Goal: Obtain resource: Obtain resource

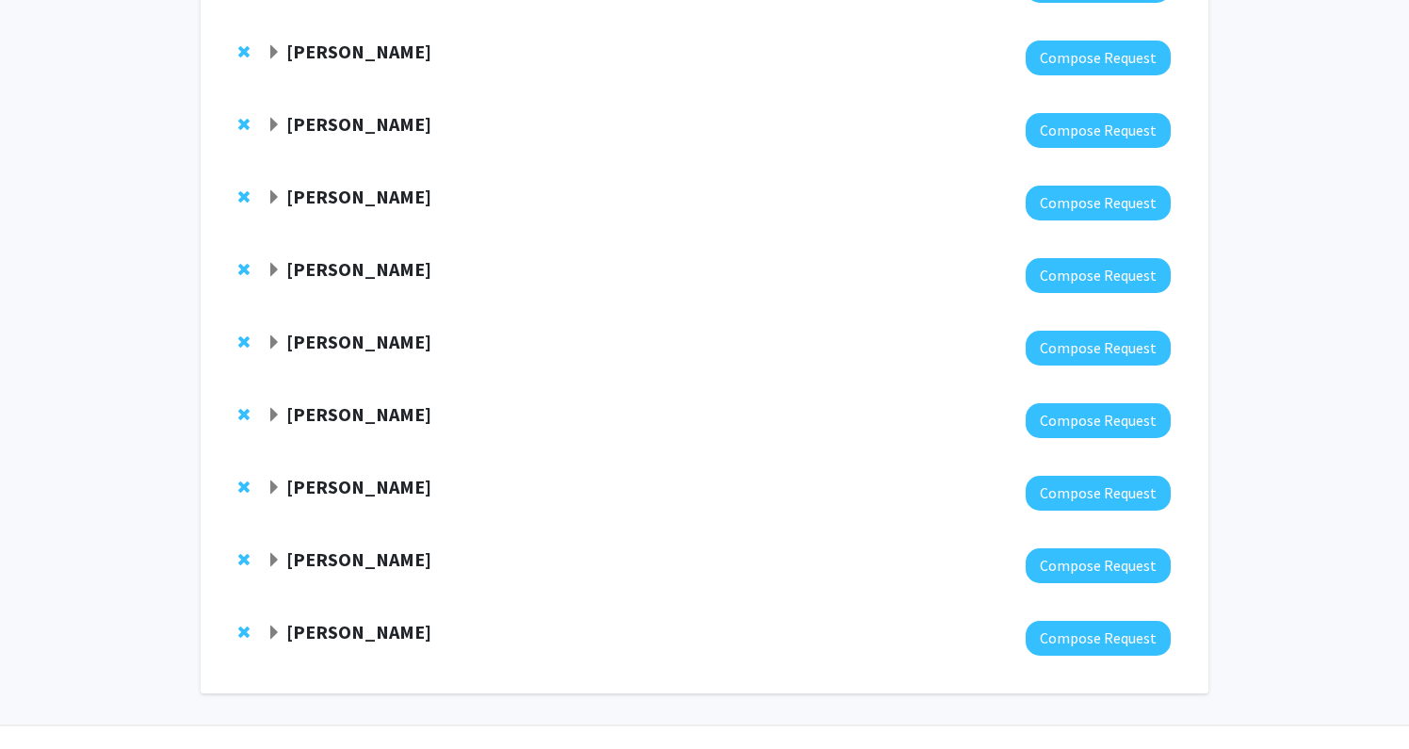
scroll to position [3534, 0]
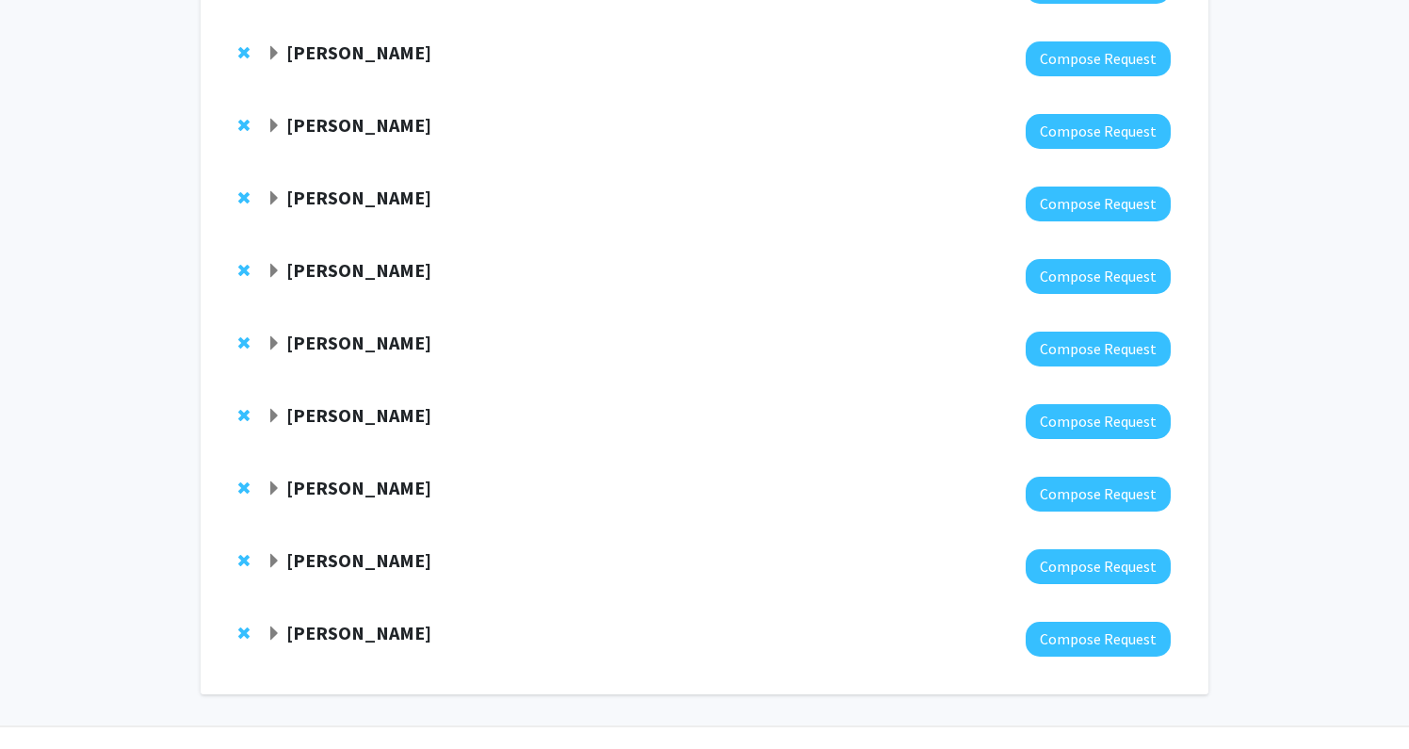
click at [428, 548] on strong "[PERSON_NAME]" at bounding box center [358, 560] width 145 height 24
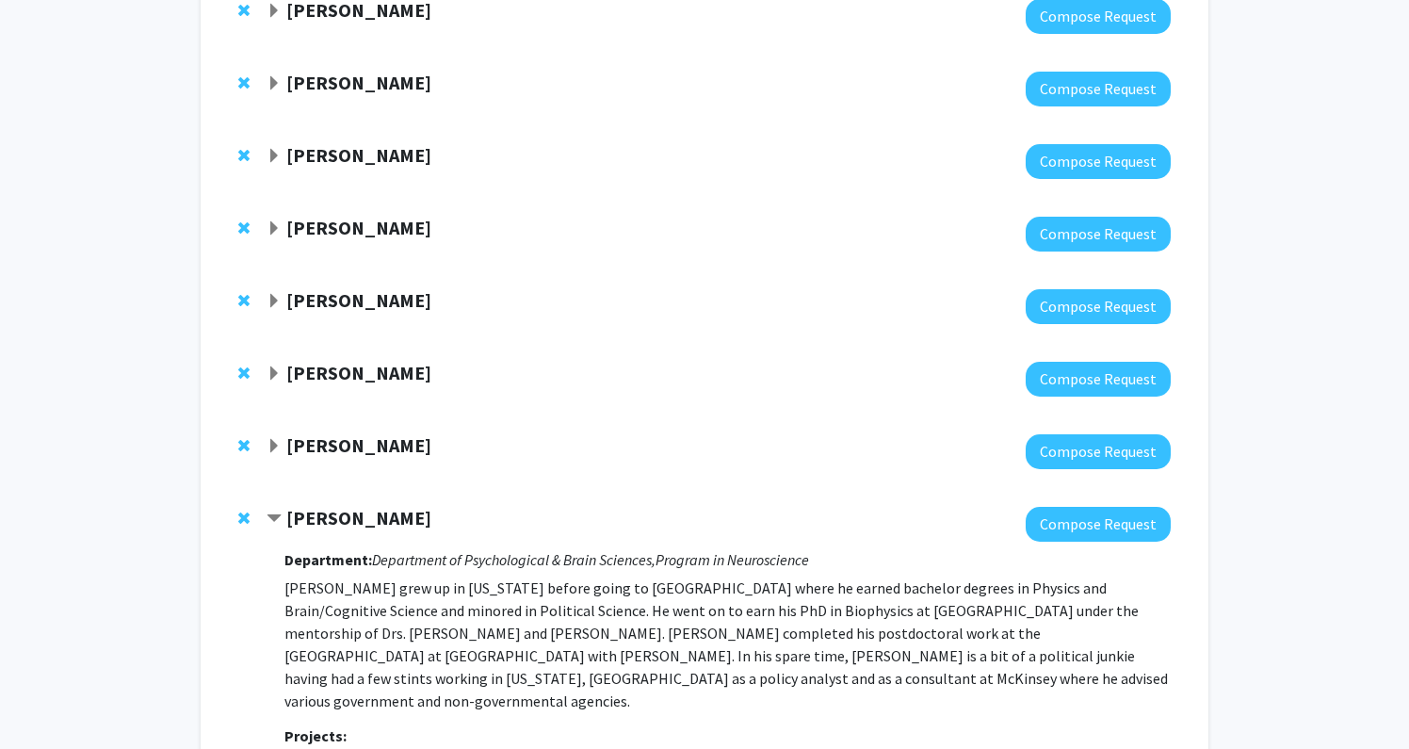
scroll to position [3578, 0]
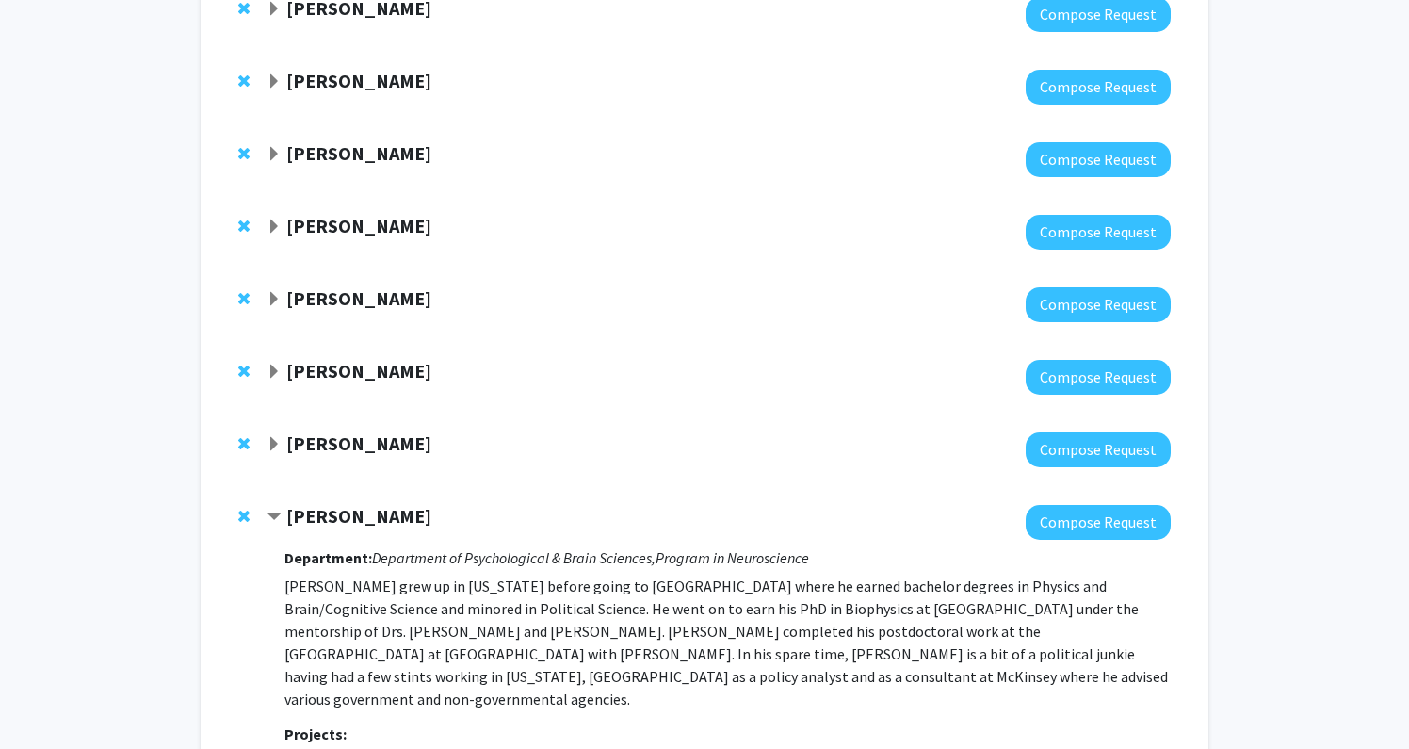
click at [405, 504] on strong "[PERSON_NAME]" at bounding box center [358, 516] width 145 height 24
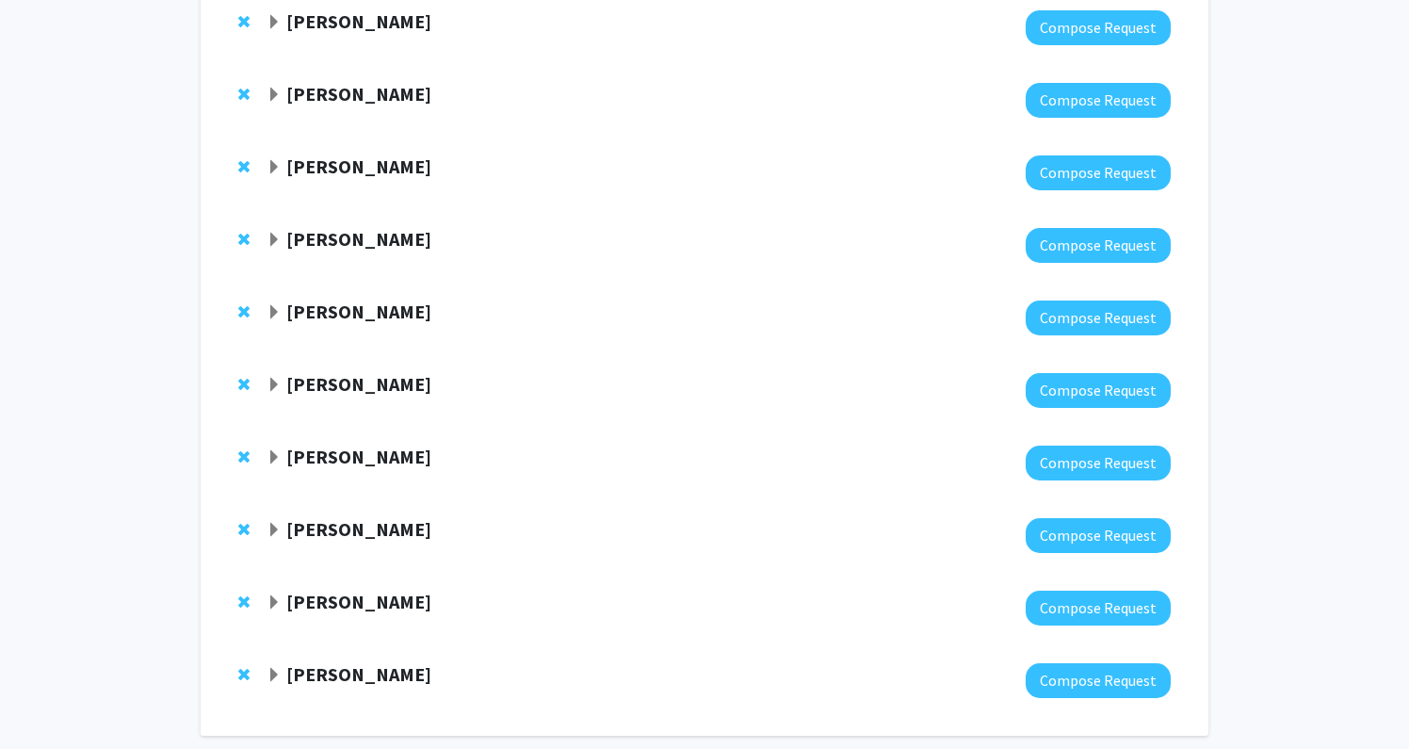
scroll to position [3491, 0]
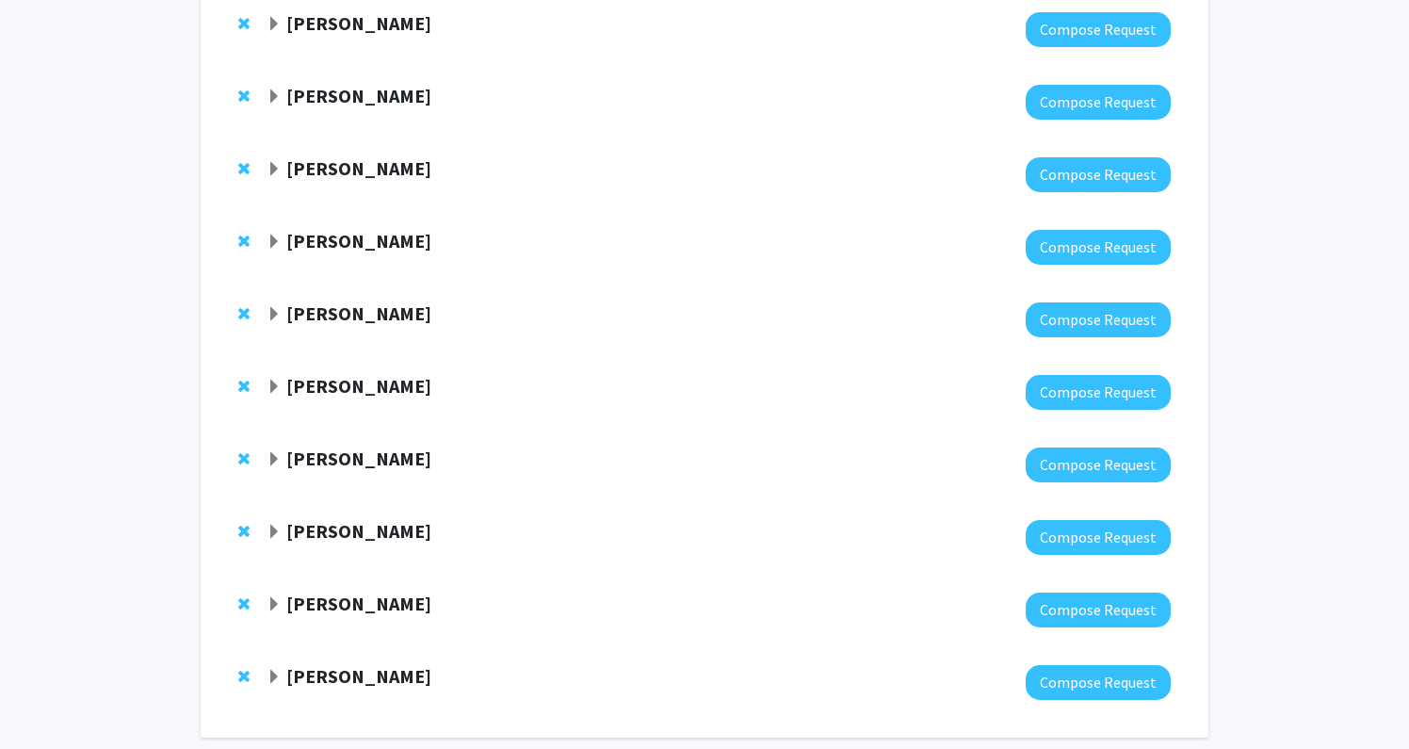
click at [361, 519] on strong "[PERSON_NAME]" at bounding box center [358, 531] width 145 height 24
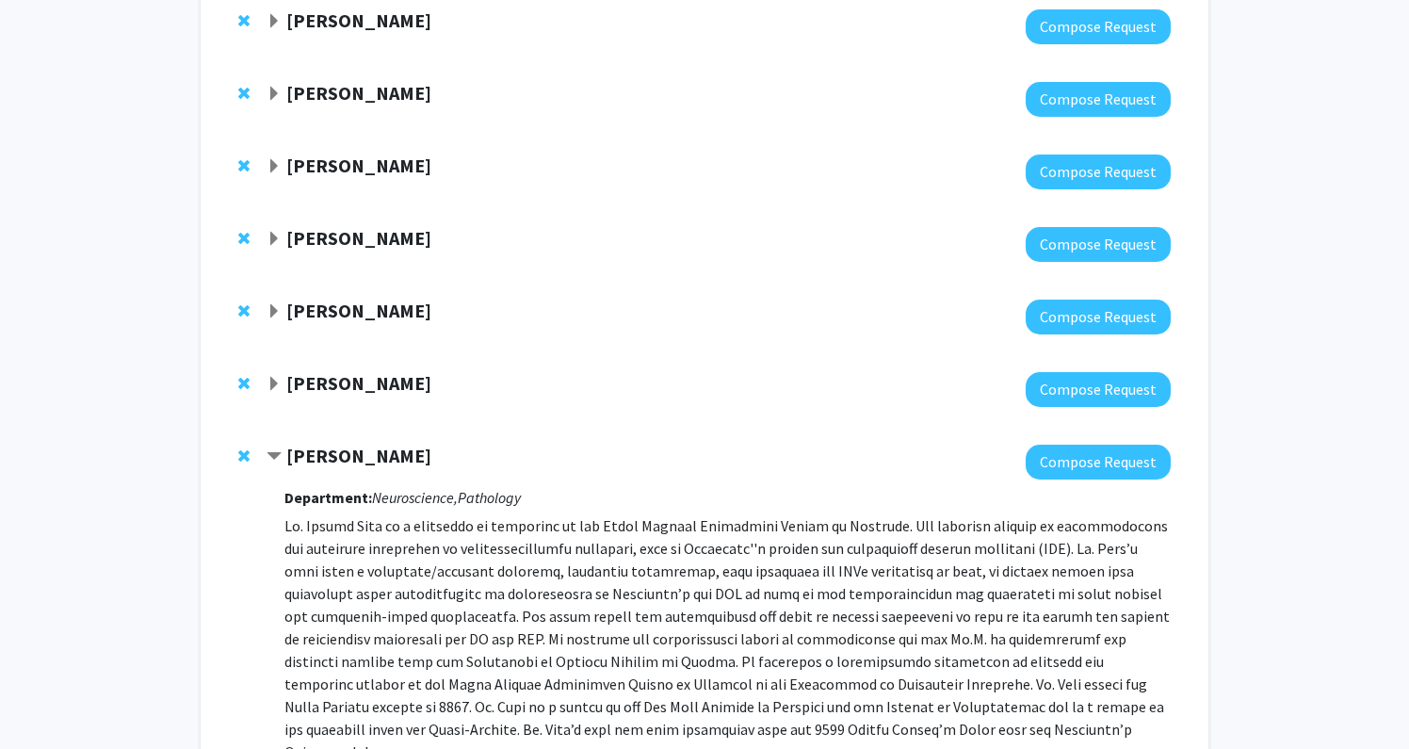
scroll to position [3566, 0]
click at [371, 353] on div "Raul Chavez-Valdez Compose Request" at bounding box center [705, 389] width 970 height 73
click at [374, 371] on strong "[PERSON_NAME]" at bounding box center [358, 383] width 145 height 24
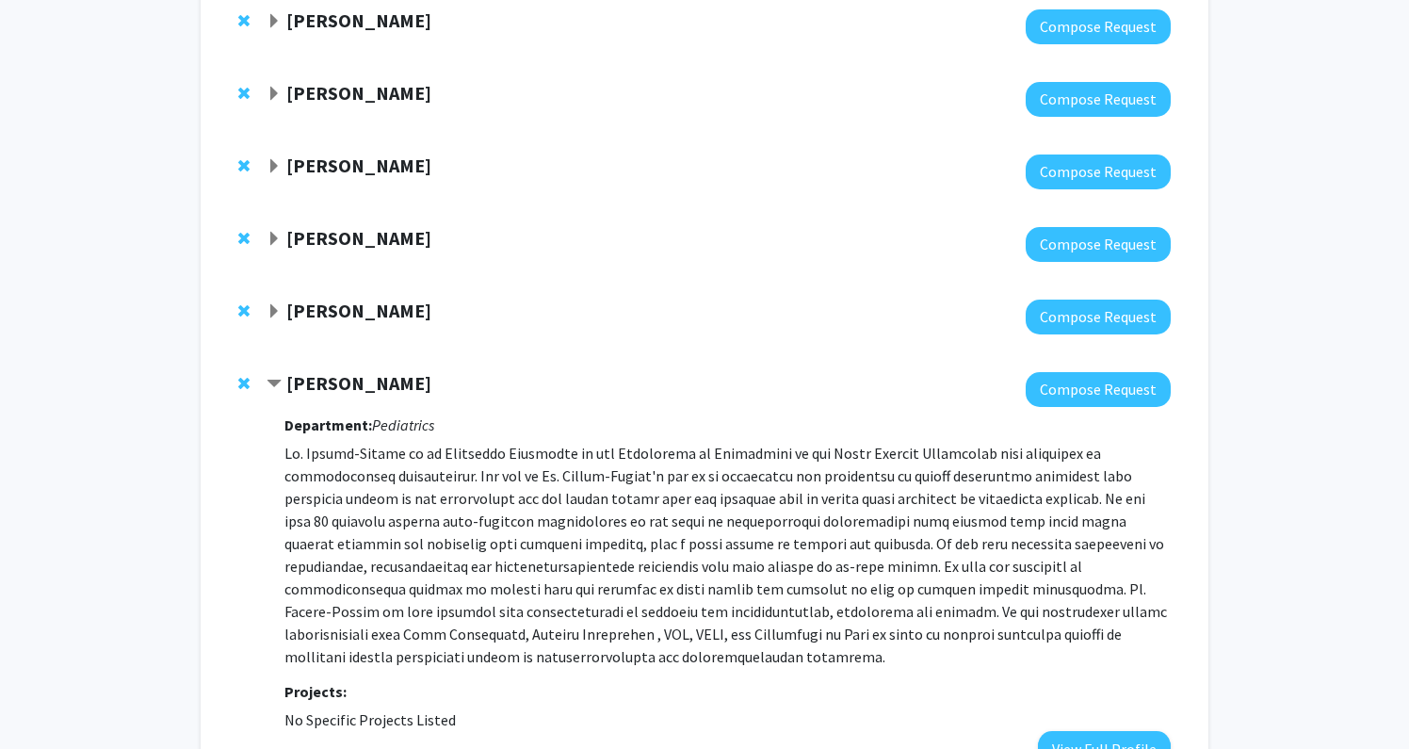
click at [374, 371] on strong "[PERSON_NAME]" at bounding box center [358, 383] width 145 height 24
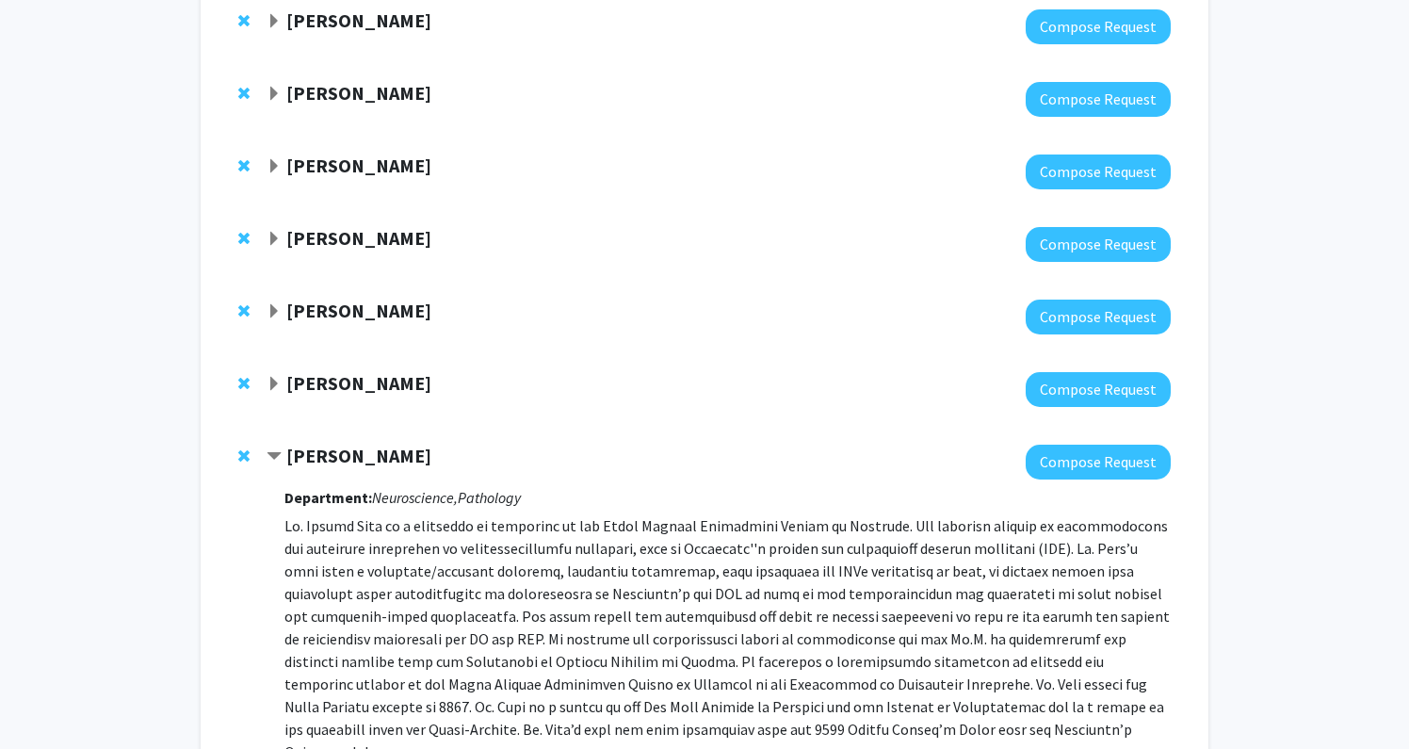
click at [374, 299] on strong "[PERSON_NAME]" at bounding box center [358, 311] width 145 height 24
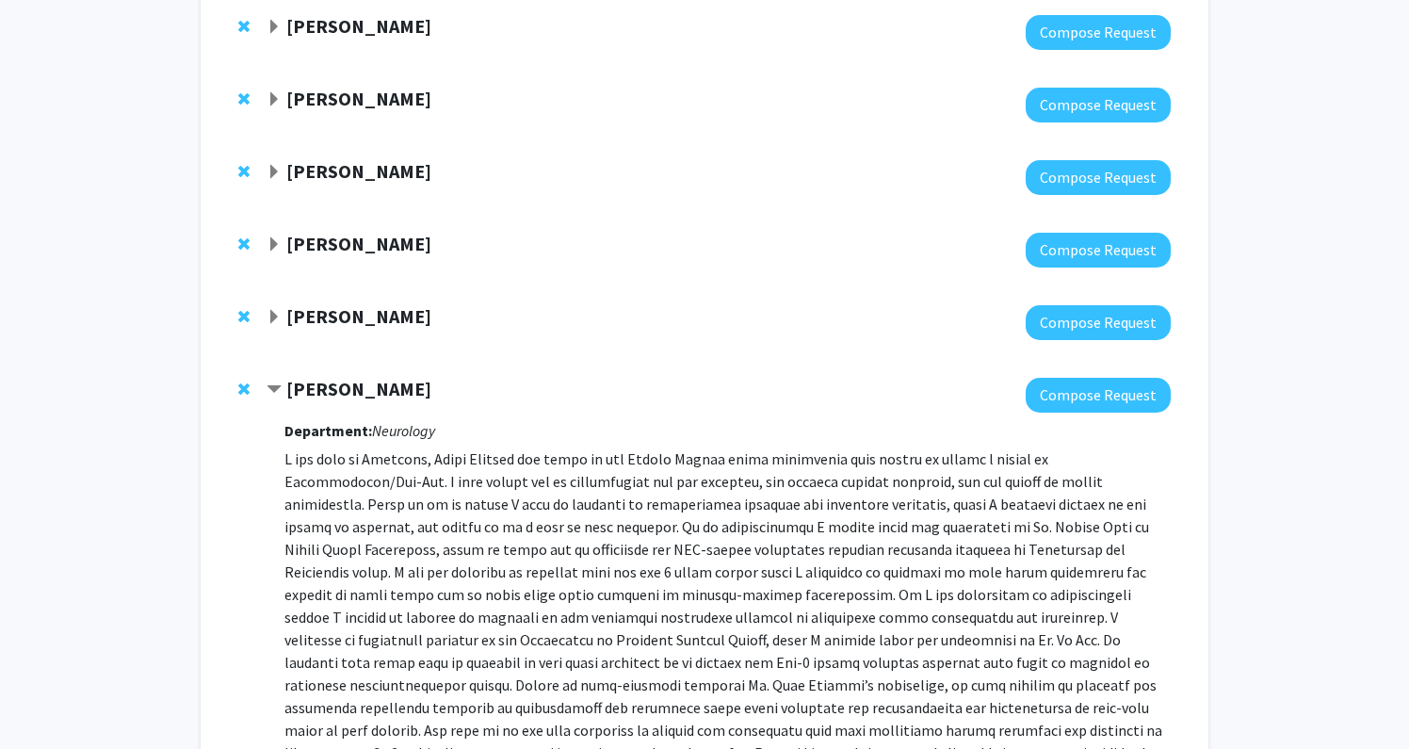
scroll to position [3486, 0]
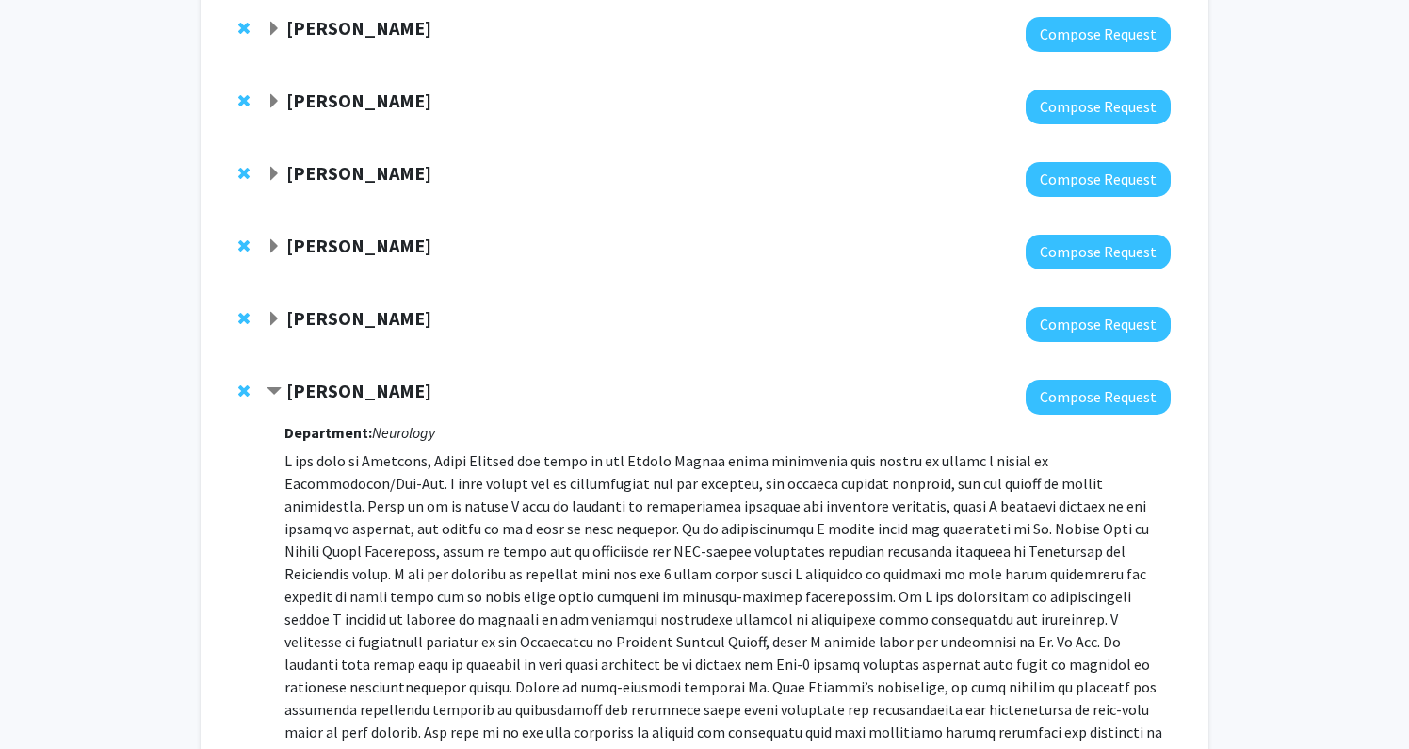
click at [374, 306] on strong "[PERSON_NAME]" at bounding box center [358, 318] width 145 height 24
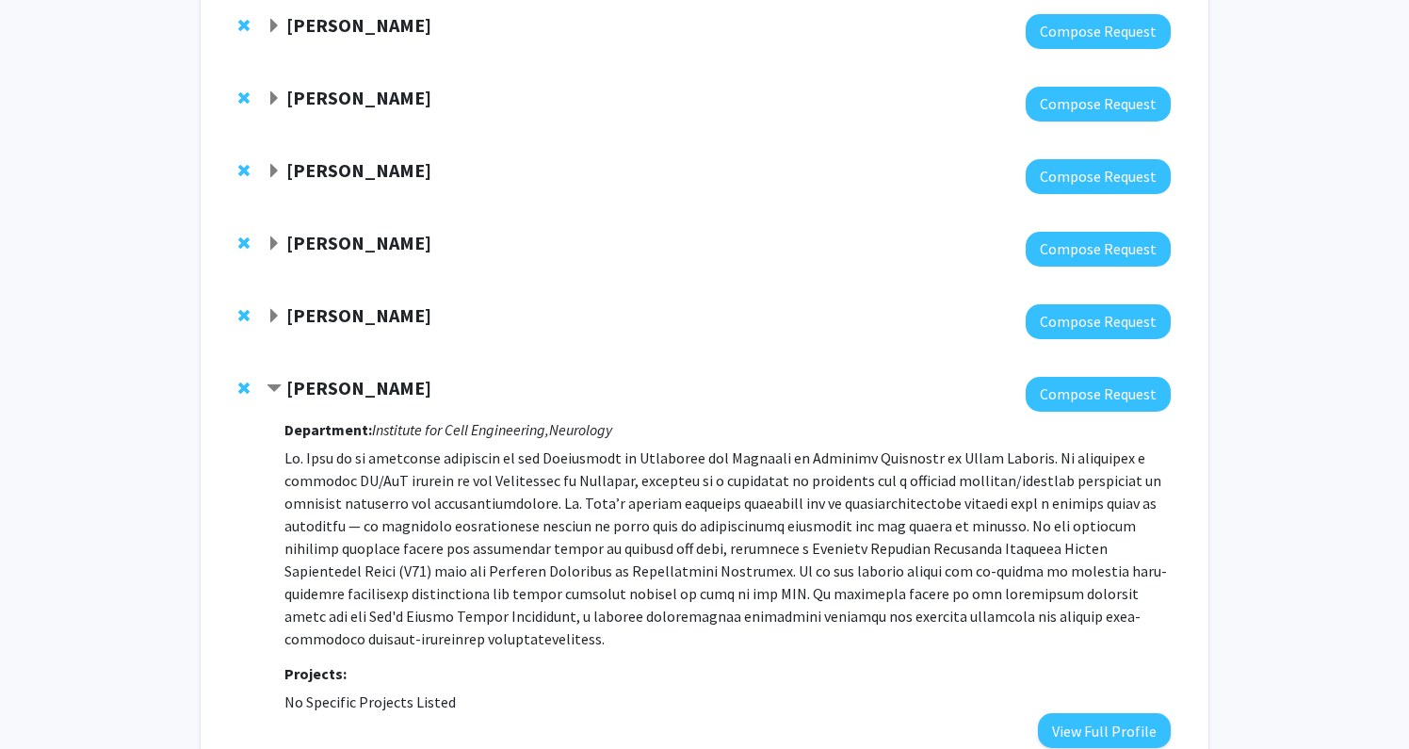
scroll to position [3410, 0]
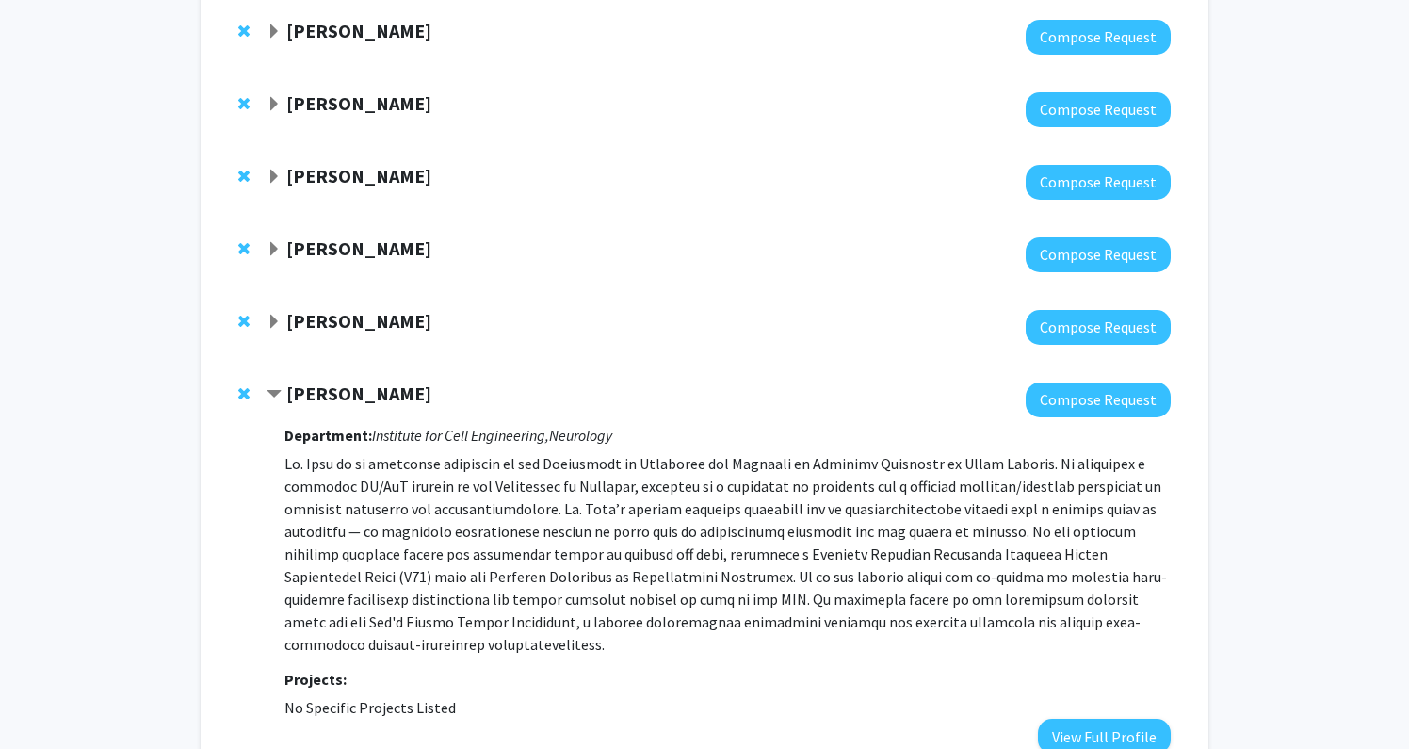
click at [394, 309] on strong "[PERSON_NAME]" at bounding box center [358, 321] width 145 height 24
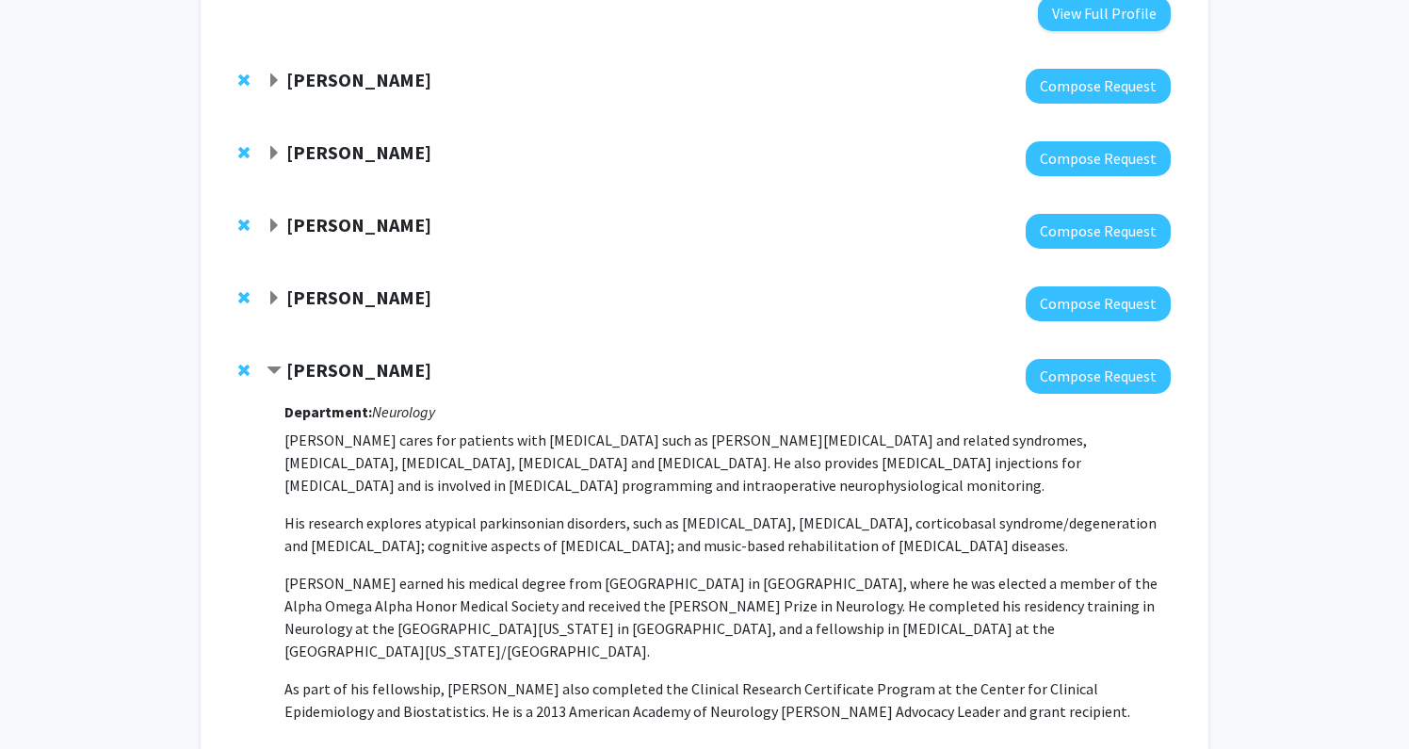
scroll to position [3359, 0]
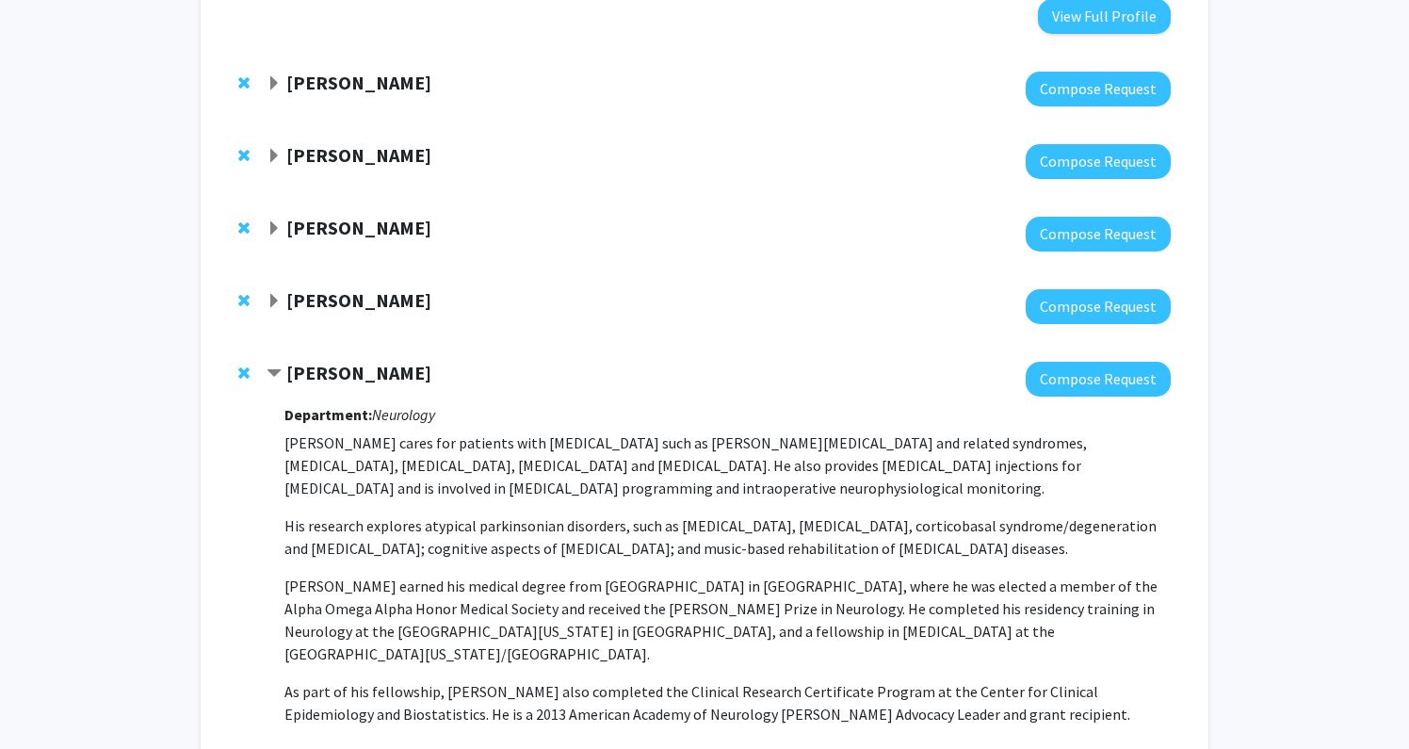
click at [394, 288] on strong "[PERSON_NAME]" at bounding box center [358, 300] width 145 height 24
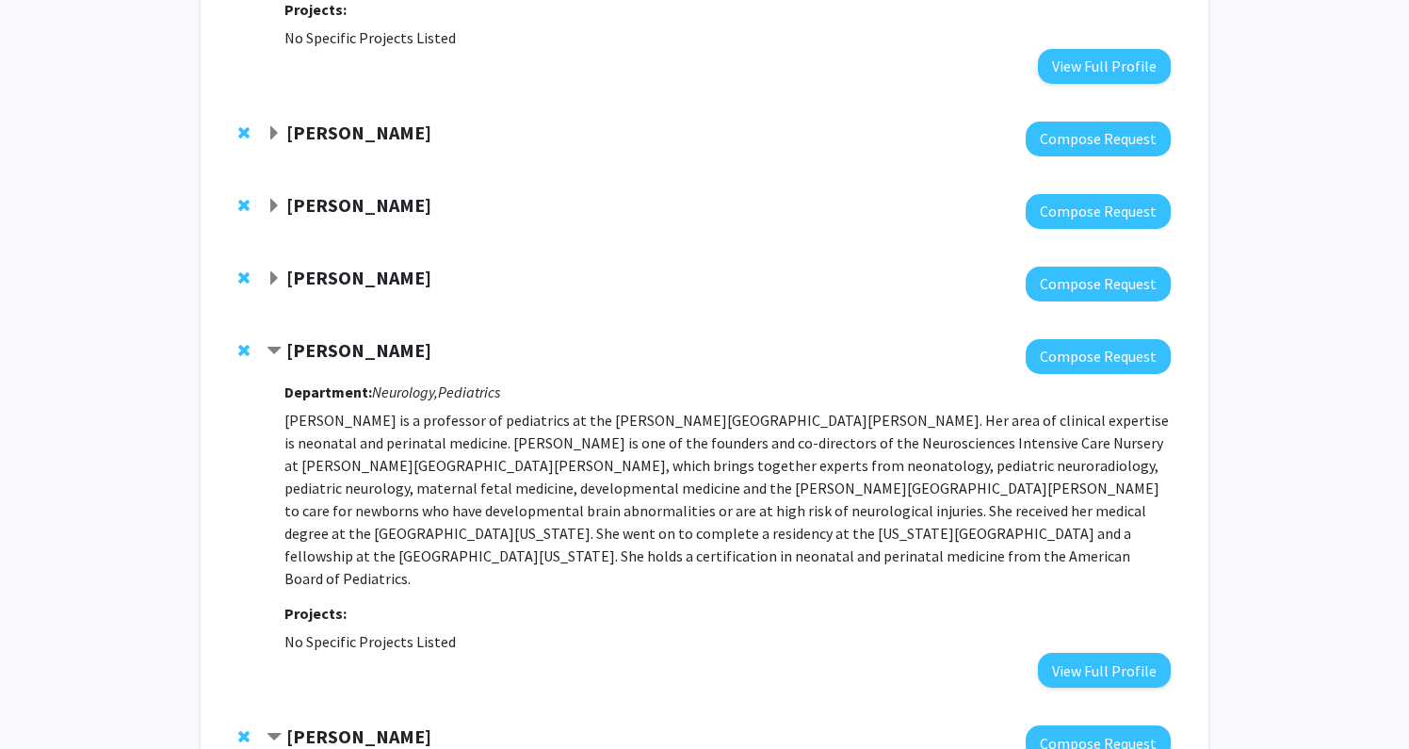
scroll to position [3309, 0]
click at [333, 266] on strong "[PERSON_NAME]" at bounding box center [358, 278] width 145 height 24
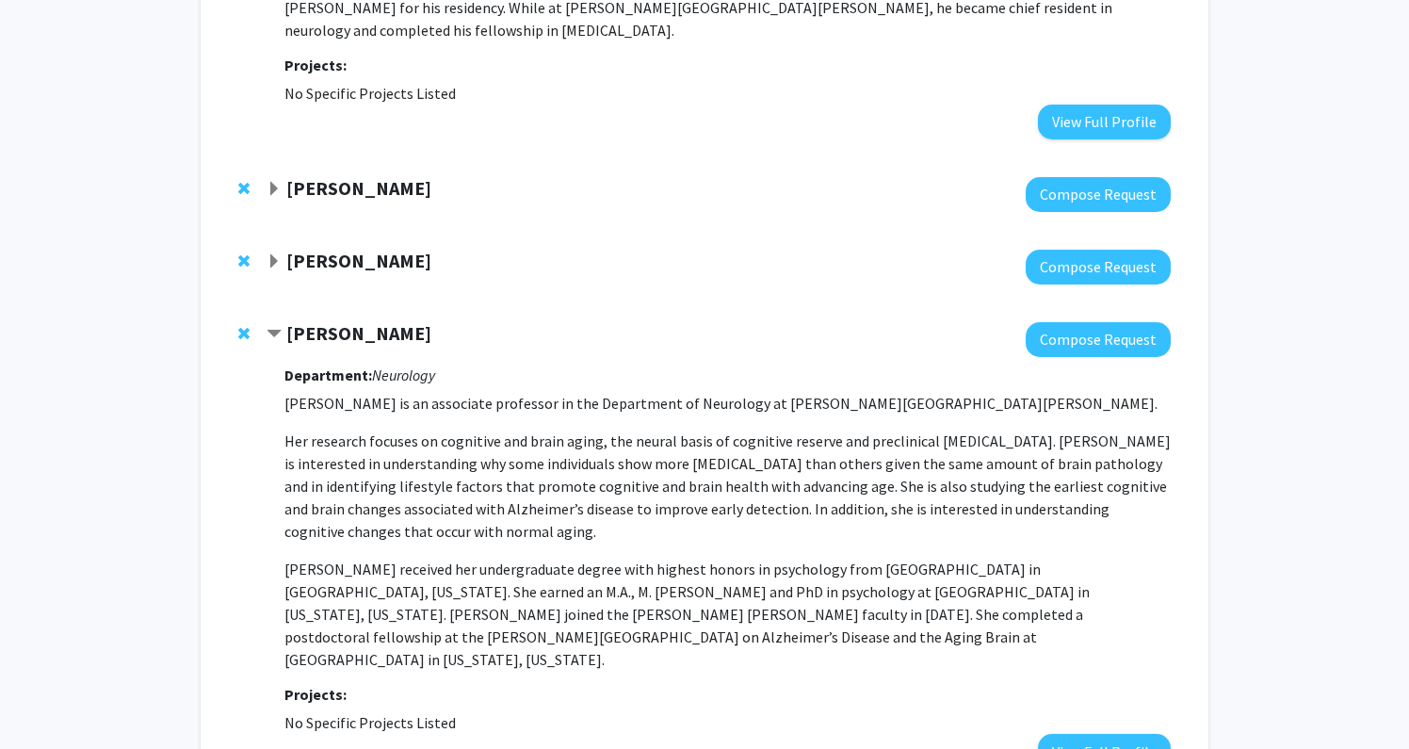
scroll to position [3241, 0]
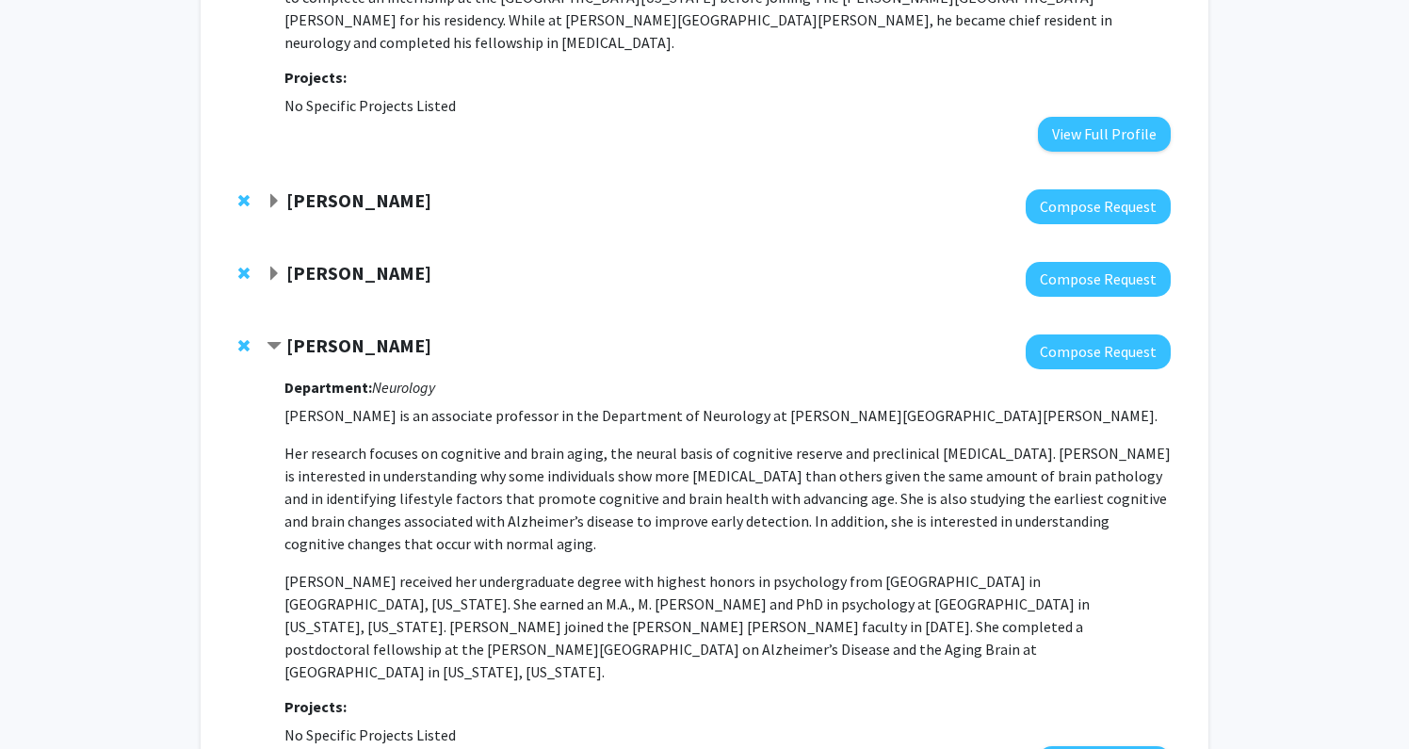
click at [361, 261] on strong "[PERSON_NAME]" at bounding box center [358, 273] width 145 height 24
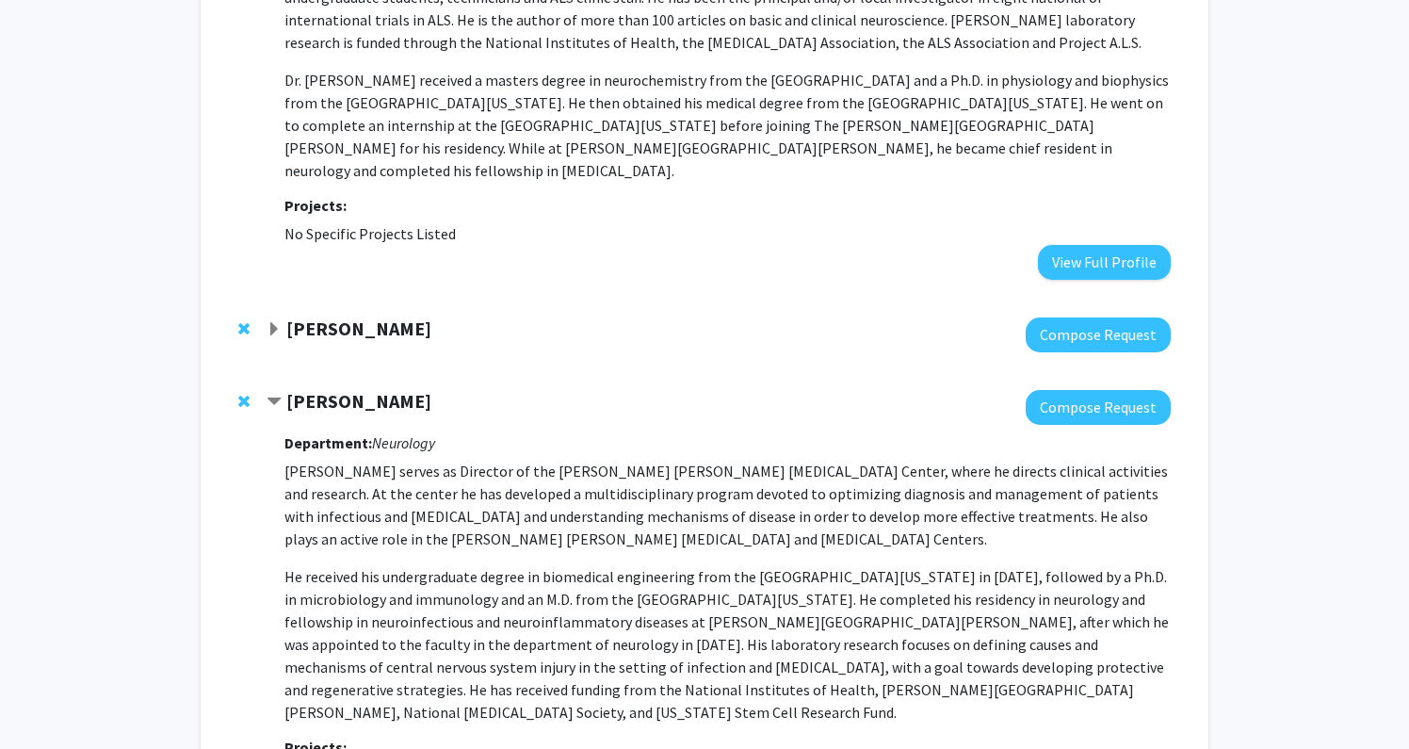
scroll to position [3083, 0]
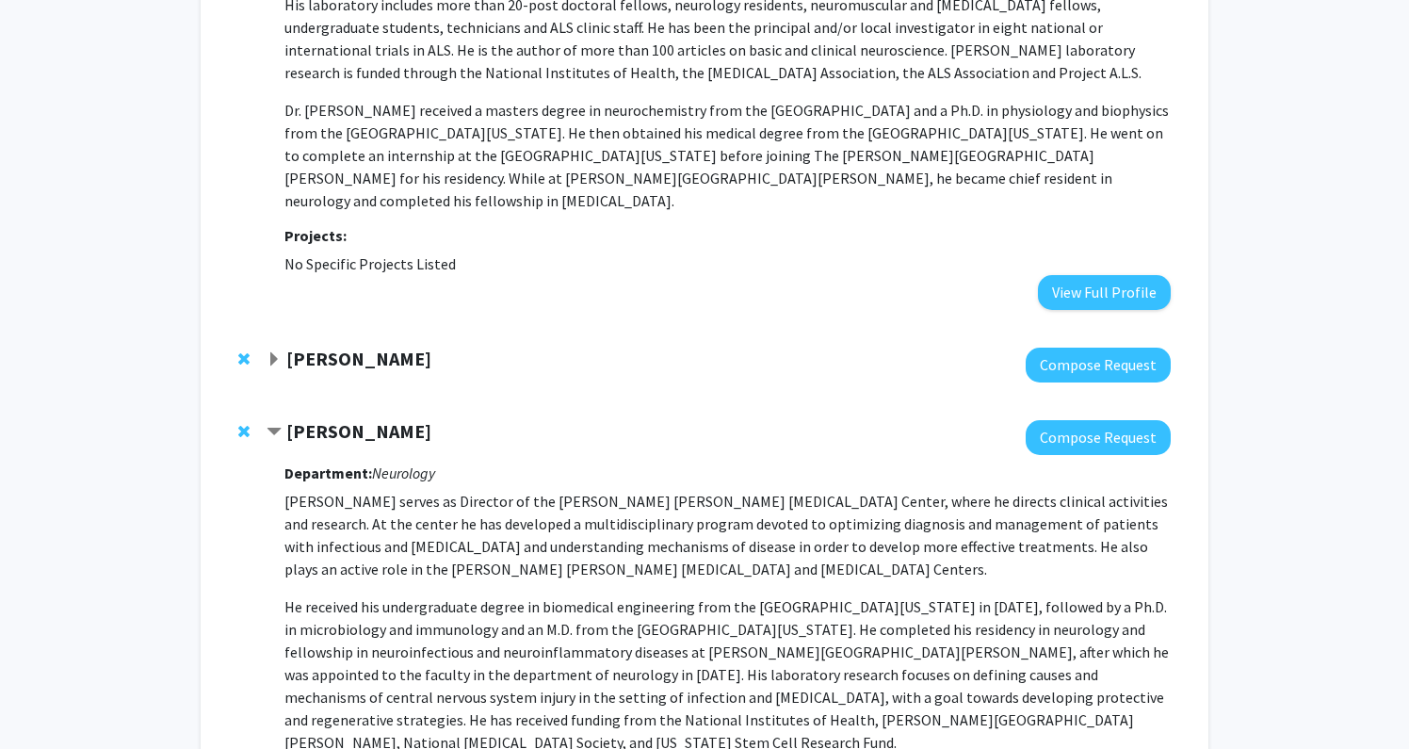
click at [378, 347] on strong "[PERSON_NAME]" at bounding box center [358, 359] width 145 height 24
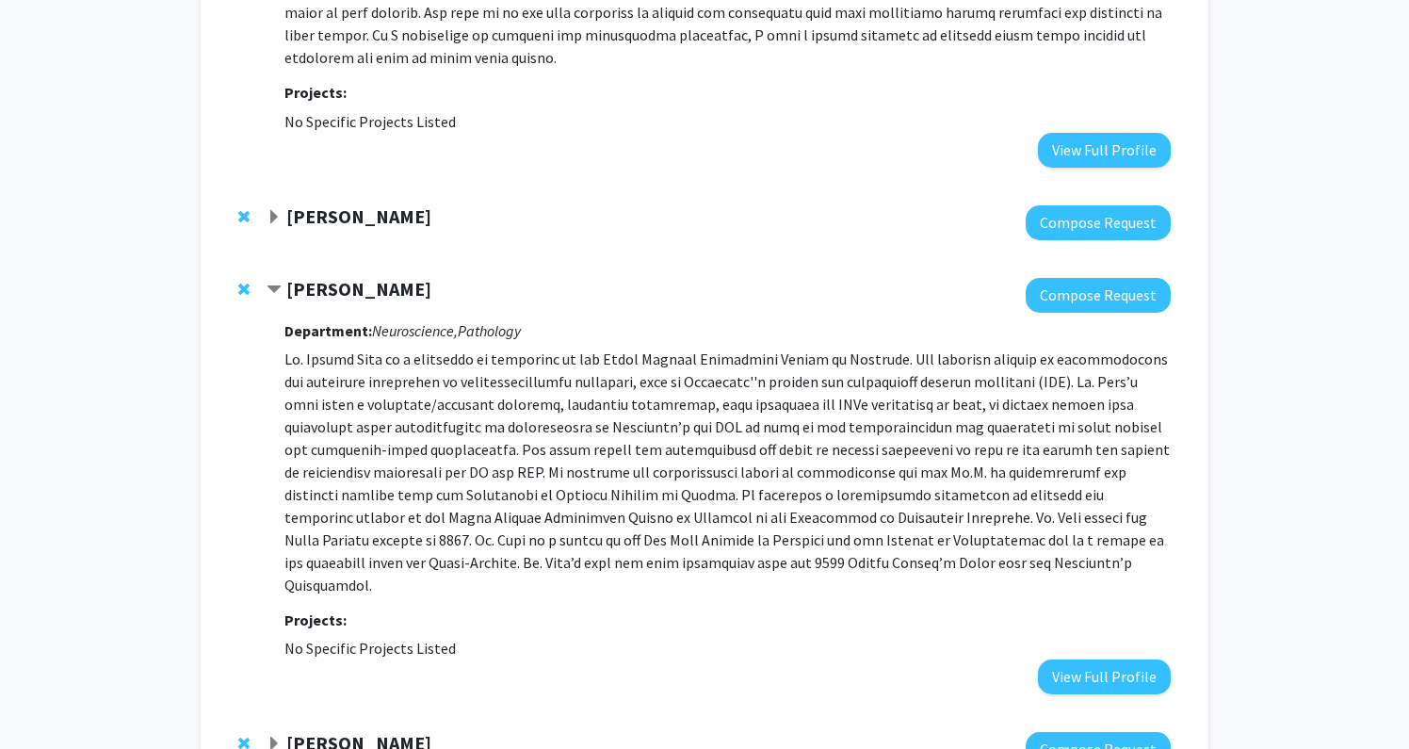
scroll to position [6835, 0]
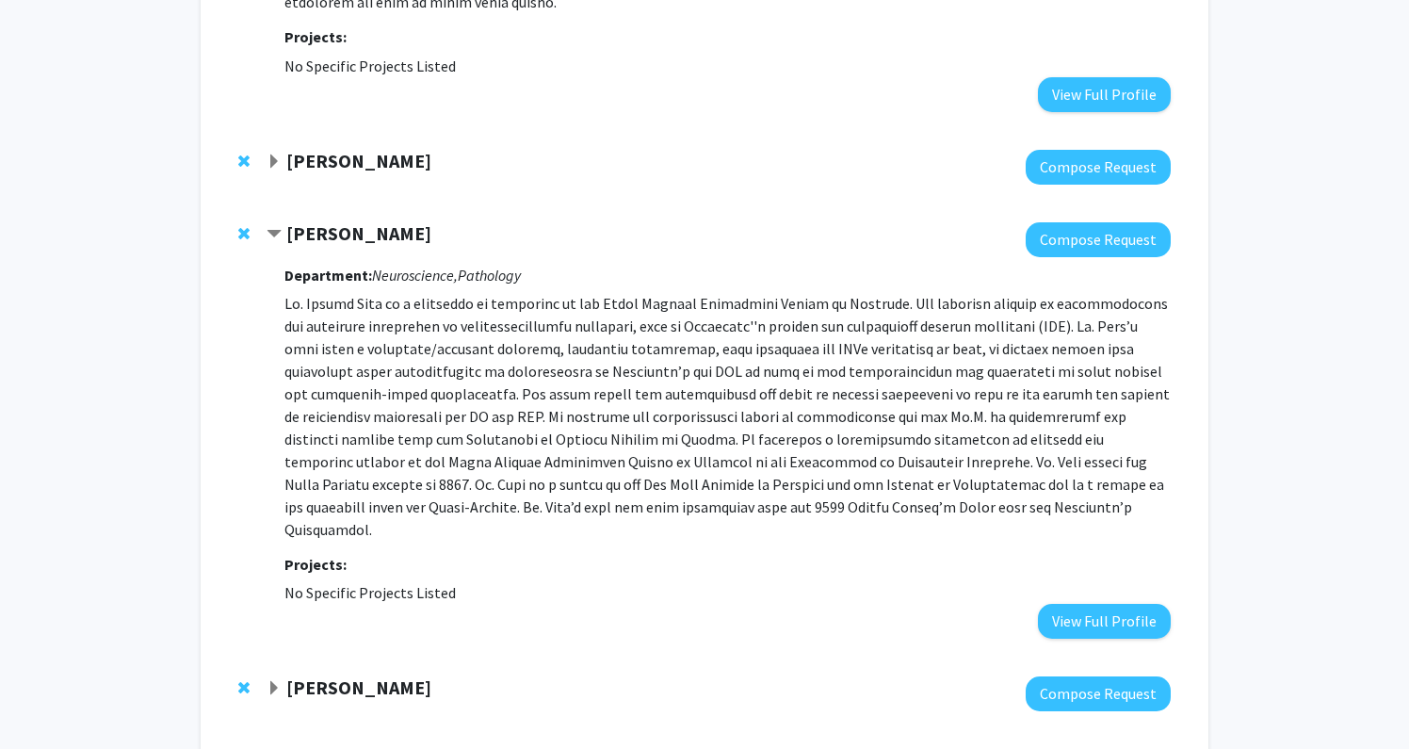
scroll to position [6892, 0]
click at [348, 748] on strong "[PERSON_NAME]" at bounding box center [358, 760] width 145 height 24
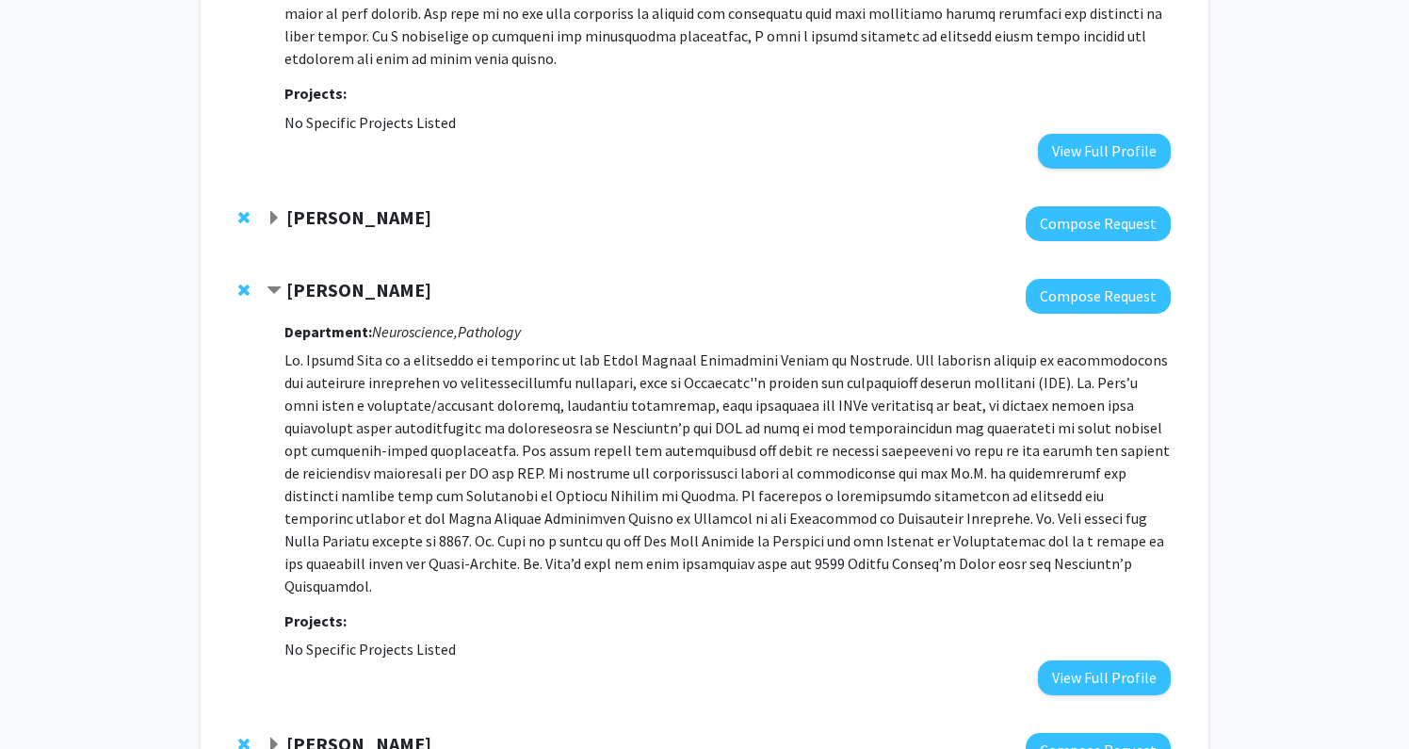
click at [344, 732] on strong "[PERSON_NAME]" at bounding box center [358, 744] width 145 height 24
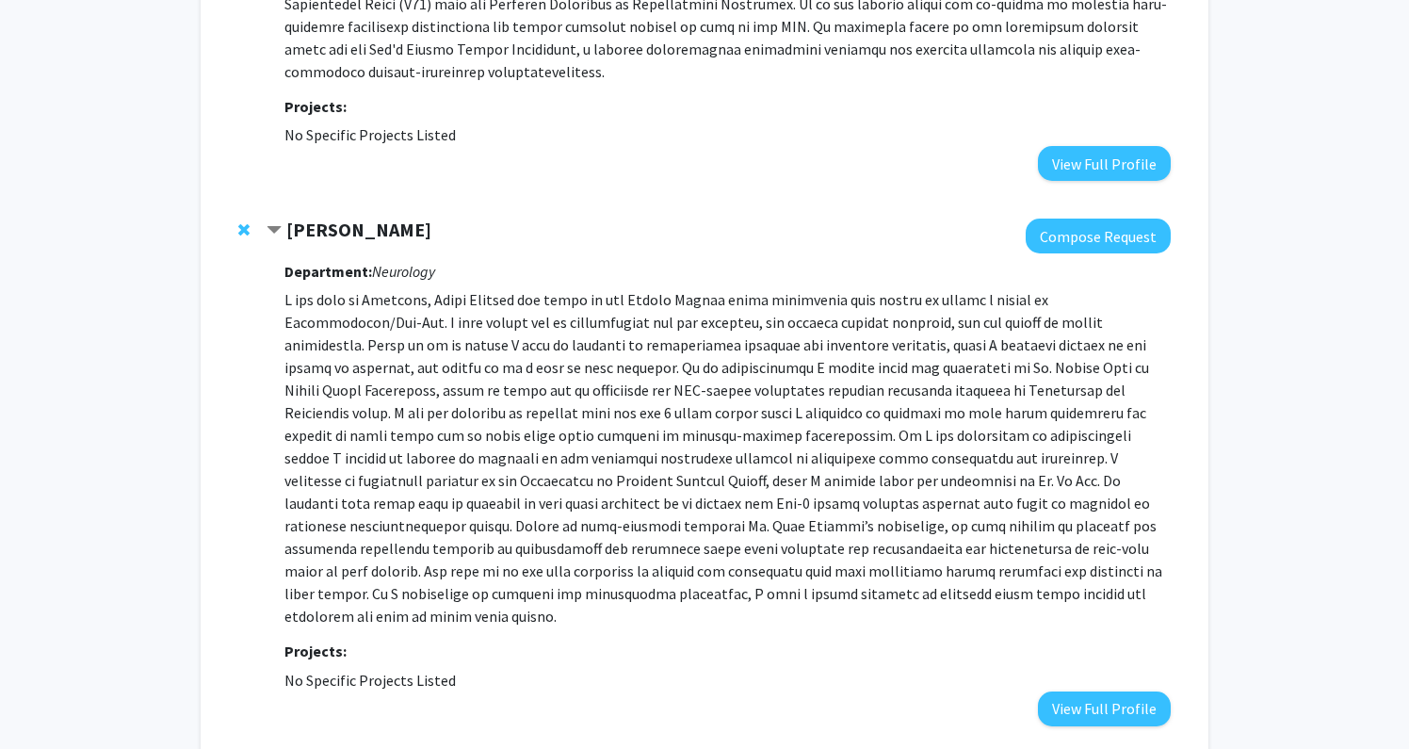
scroll to position [6318, 0]
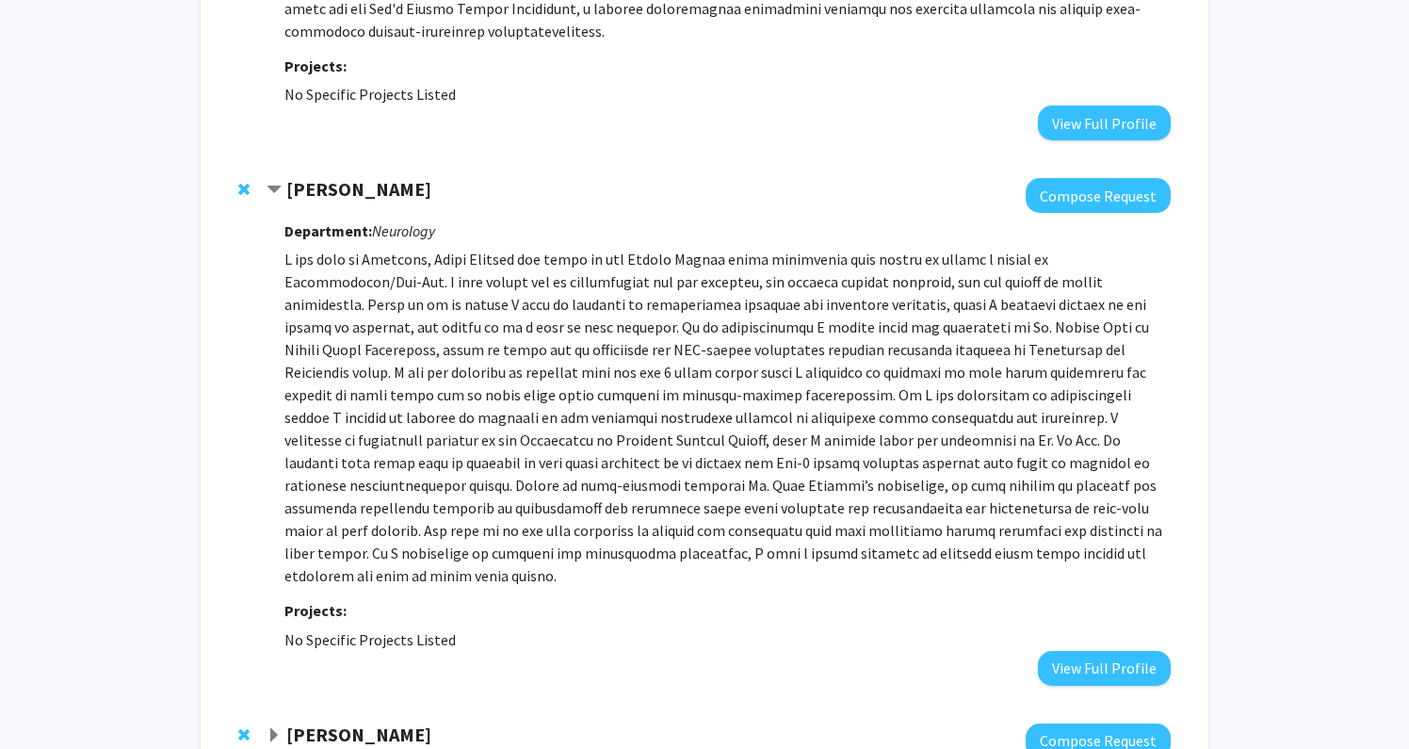
click at [346, 723] on strong "[PERSON_NAME]" at bounding box center [358, 735] width 145 height 24
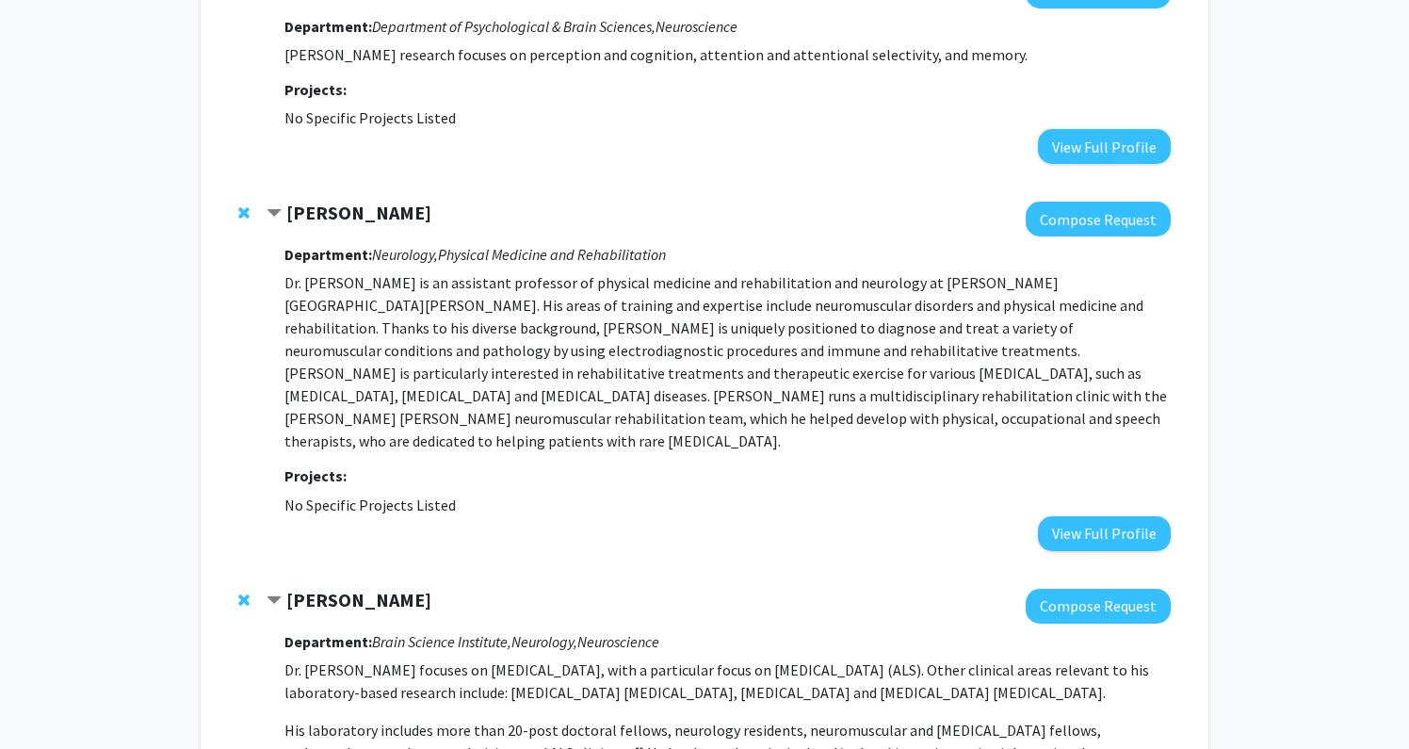
scroll to position [2357, 0]
click at [291, 220] on strong "[PERSON_NAME]" at bounding box center [358, 213] width 145 height 24
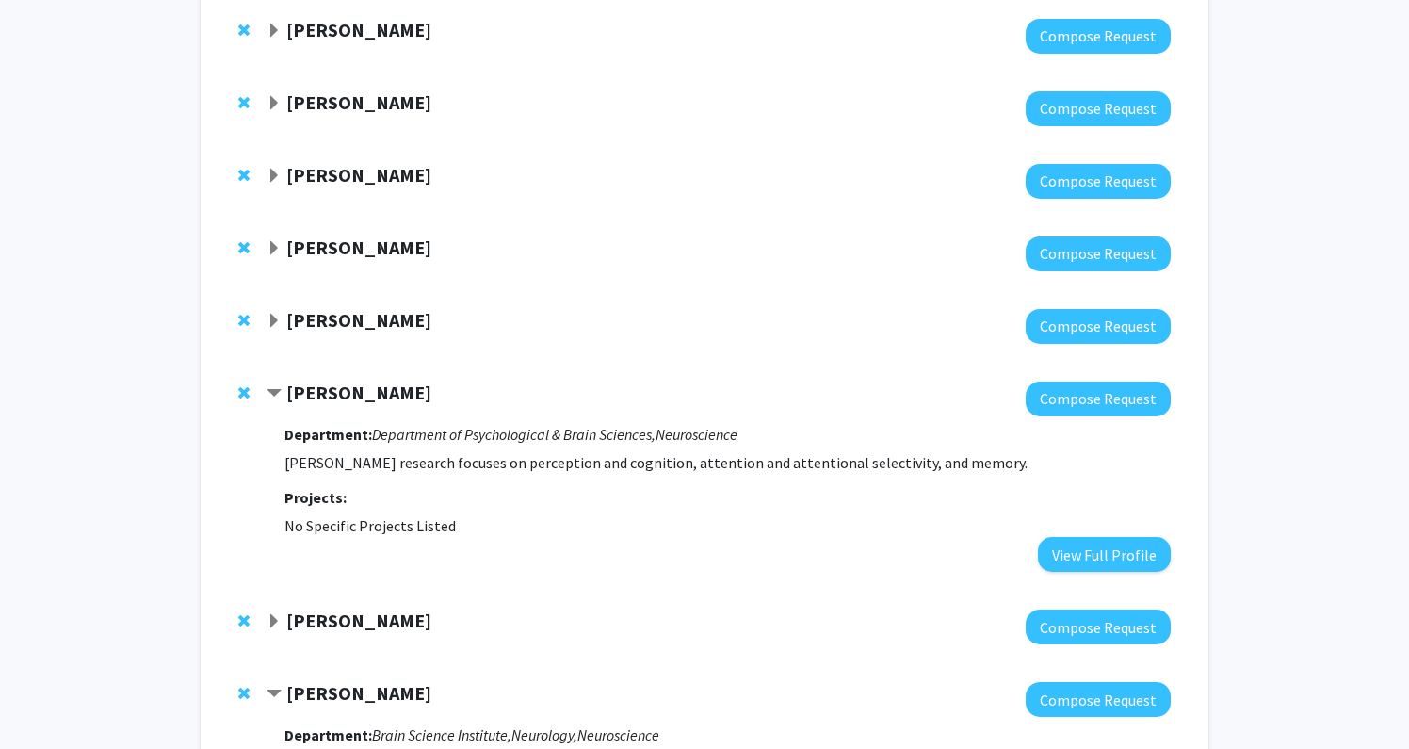
scroll to position [1955, 0]
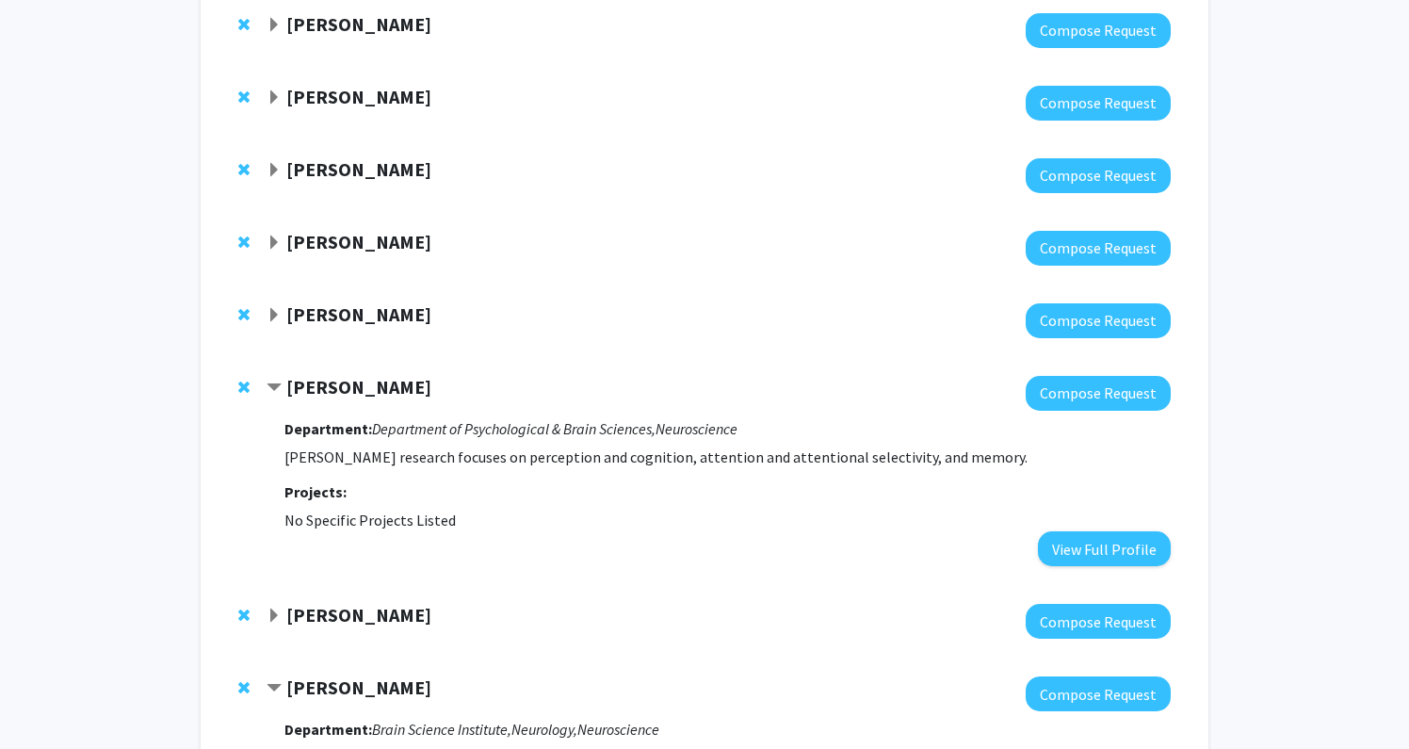
click at [274, 383] on span "Contract Howard Egeth Bookmark" at bounding box center [274, 388] width 15 height 15
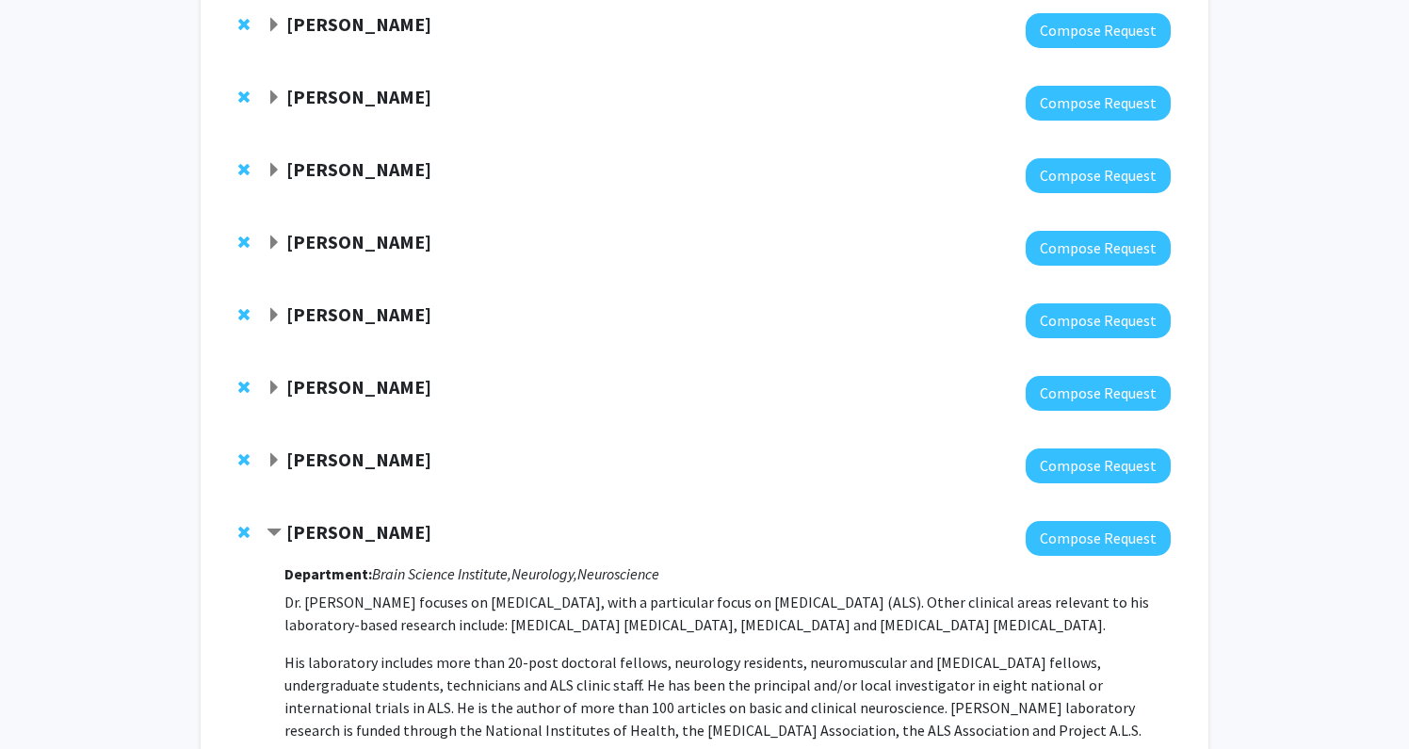
click at [278, 537] on span "Contract Jeffrey Rothstein Bookmark" at bounding box center [274, 533] width 15 height 15
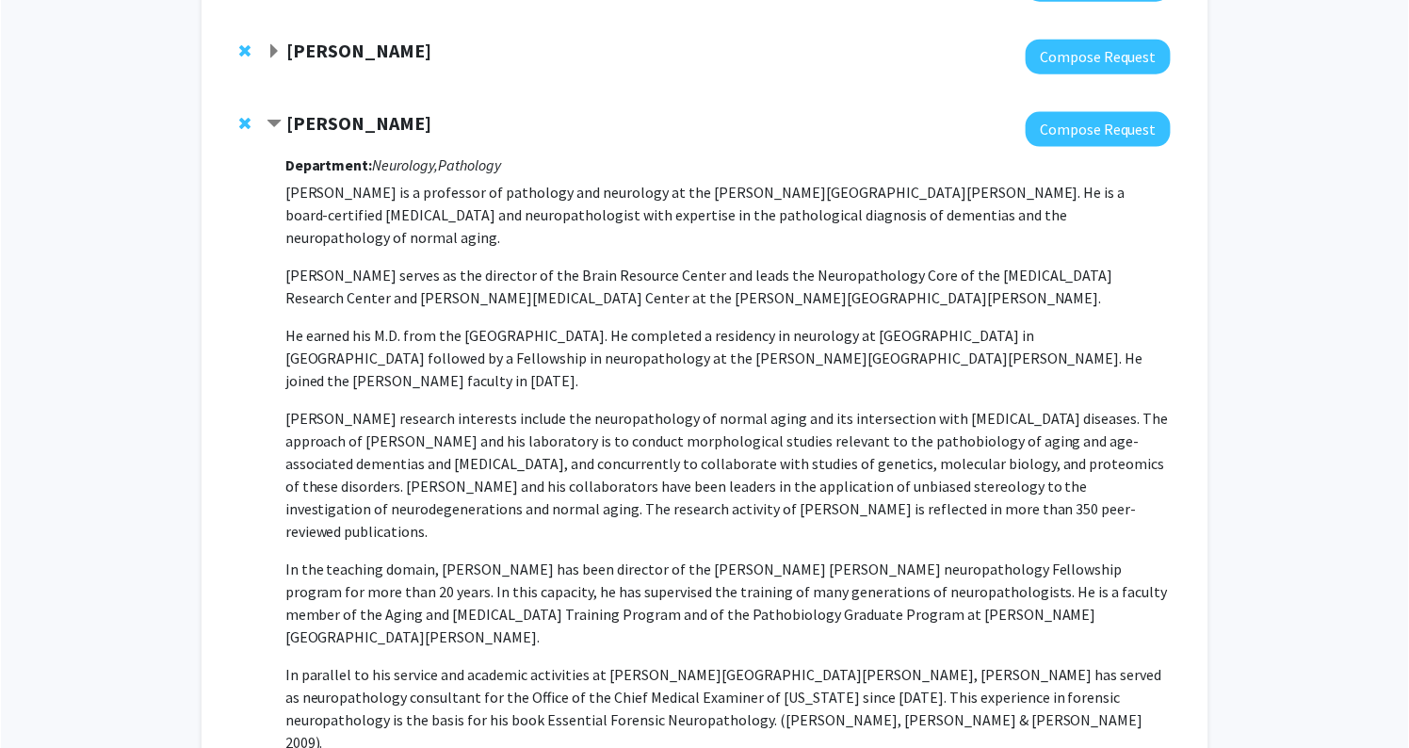
scroll to position [2439, 0]
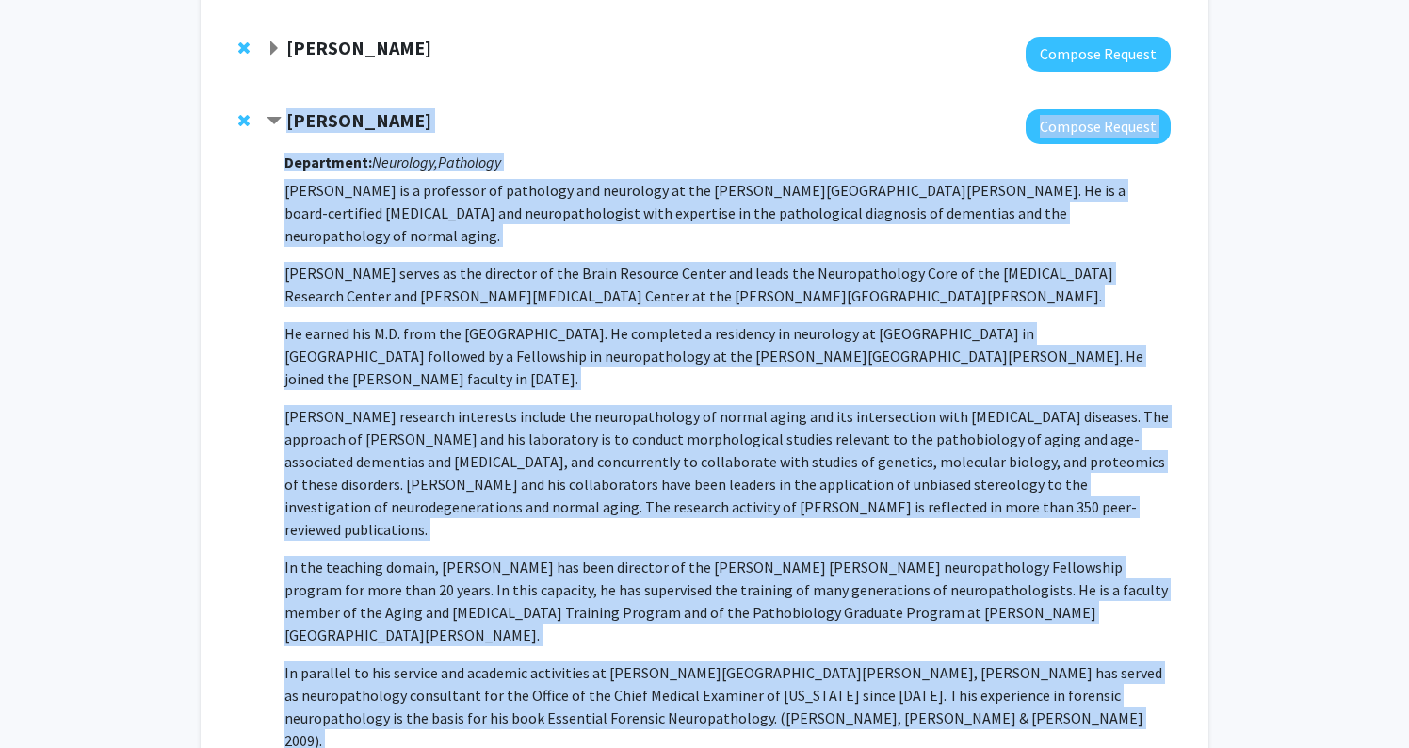
drag, startPoint x: 679, startPoint y: 648, endPoint x: 287, endPoint y: 123, distance: 655.0
click at [287, 123] on div "Juan Troncoso Compose Request Department: Neurology, Pathology Dr. Juan Troncos…" at bounding box center [719, 479] width 904 height 741
copy div "Juan Troncoso Compose Request Department: Neurology, Pathology Dr. Juan Troncos…"
click at [276, 124] on span "Contract Juan Troncoso Bookmark" at bounding box center [274, 121] width 15 height 15
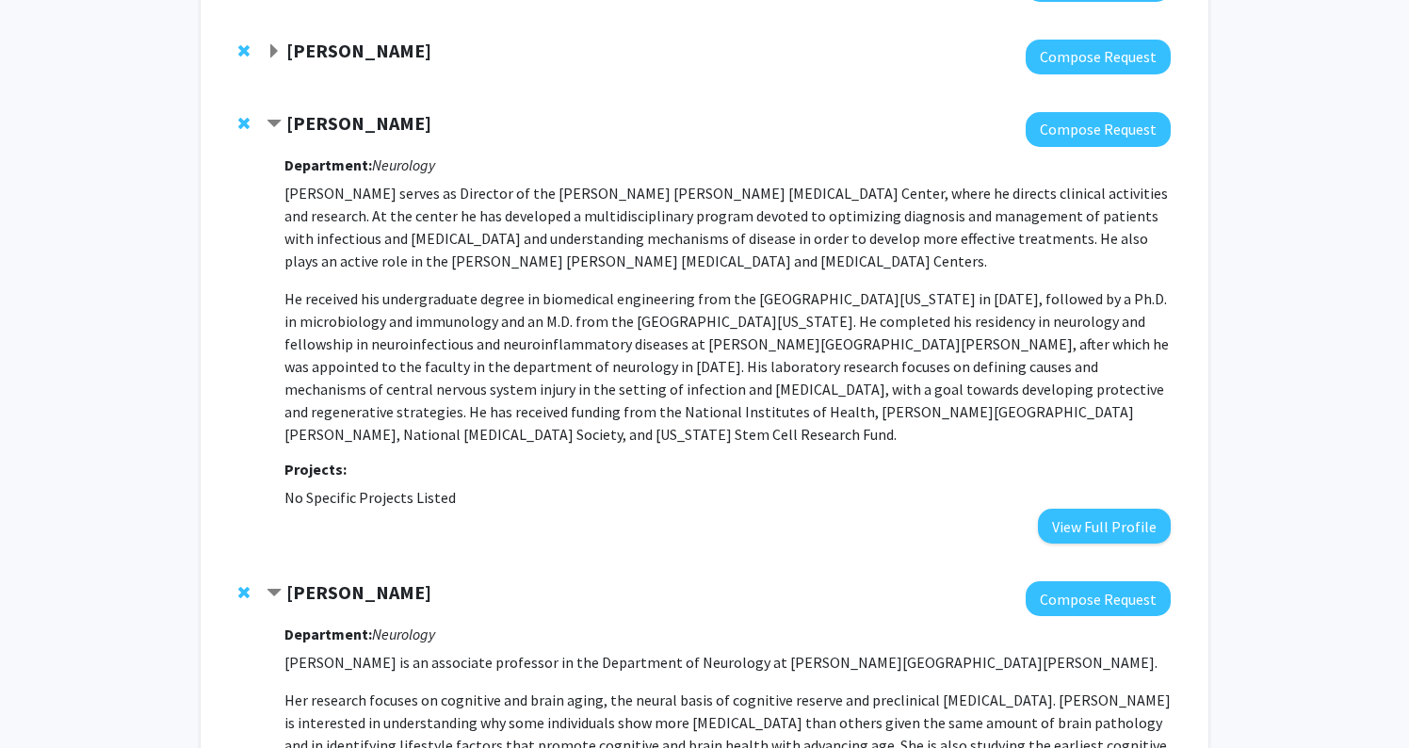
scroll to position [2515, 0]
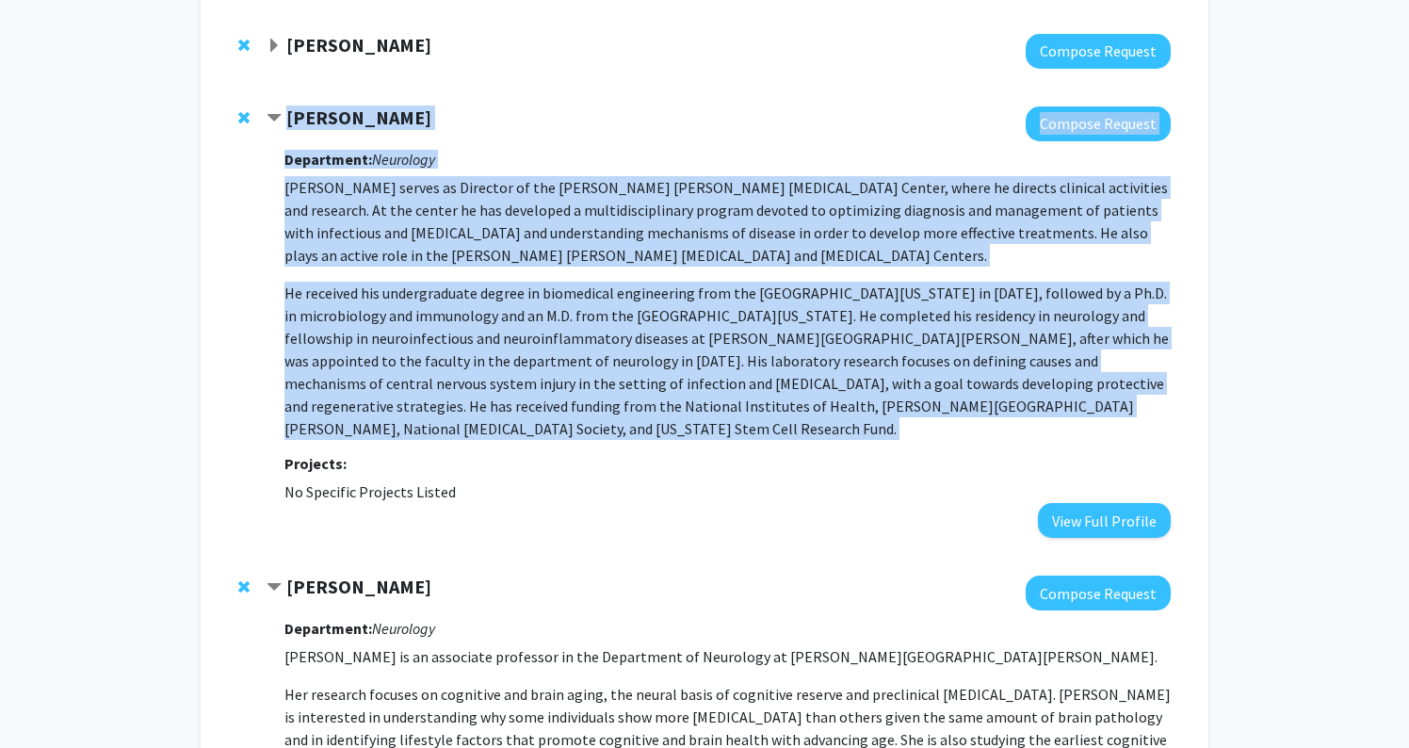
drag, startPoint x: 438, startPoint y: 451, endPoint x: 281, endPoint y: 125, distance: 362.0
click at [281, 125] on div "Arun Venkatesan Compose Request Department: Neurology Dr. Arun Venkatesan serve…" at bounding box center [719, 321] width 904 height 431
copy div "Arun Venkatesan Compose Request Department: Neurology Dr. Arun Venkatesan serve…"
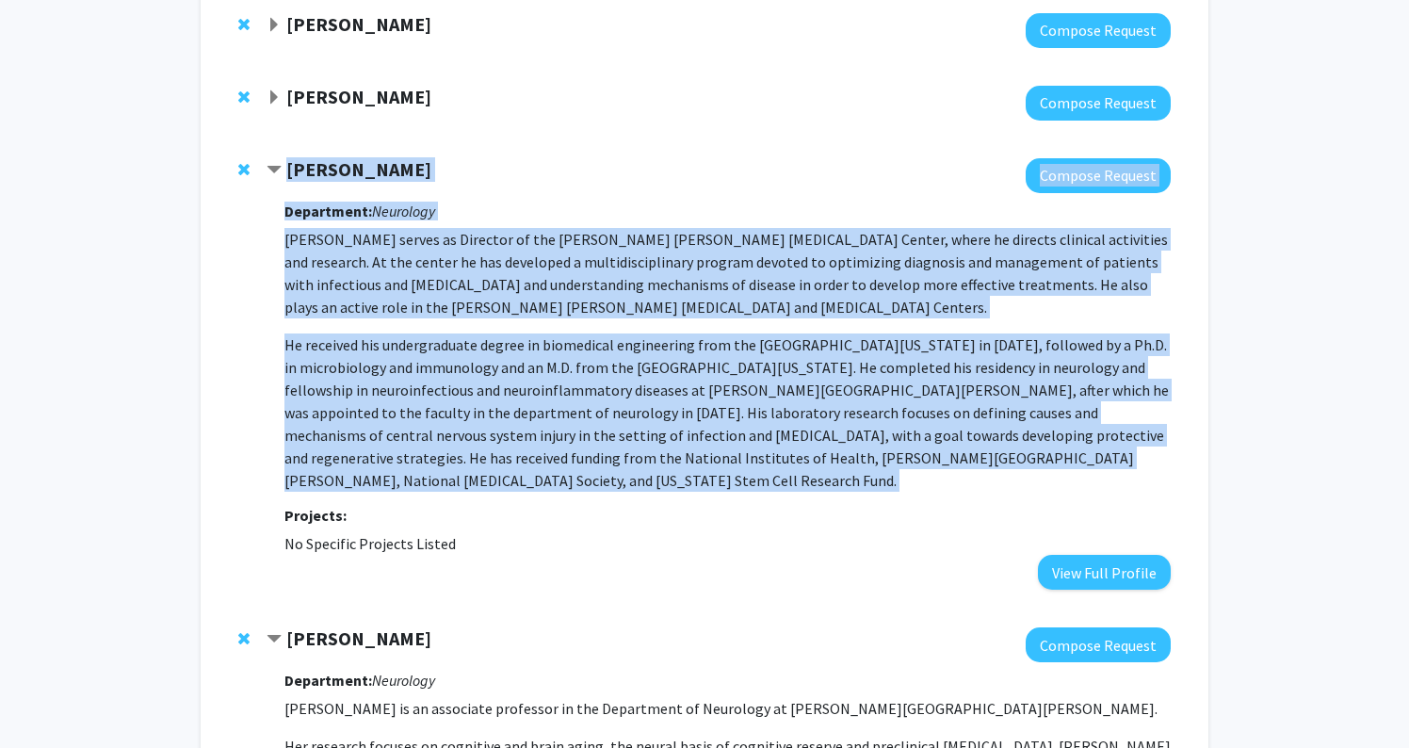
scroll to position [2453, 0]
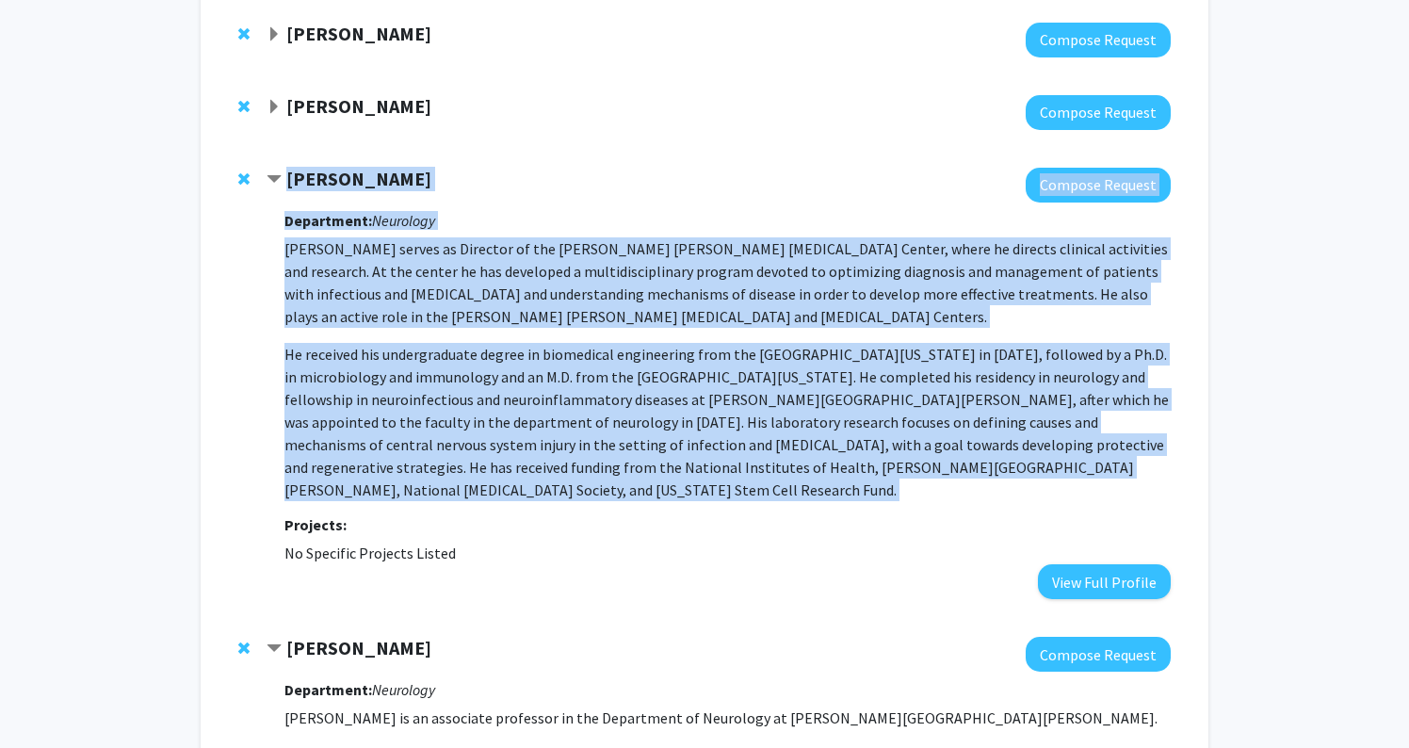
click at [277, 182] on span "Contract Arun Venkatesan Bookmark" at bounding box center [274, 179] width 15 height 15
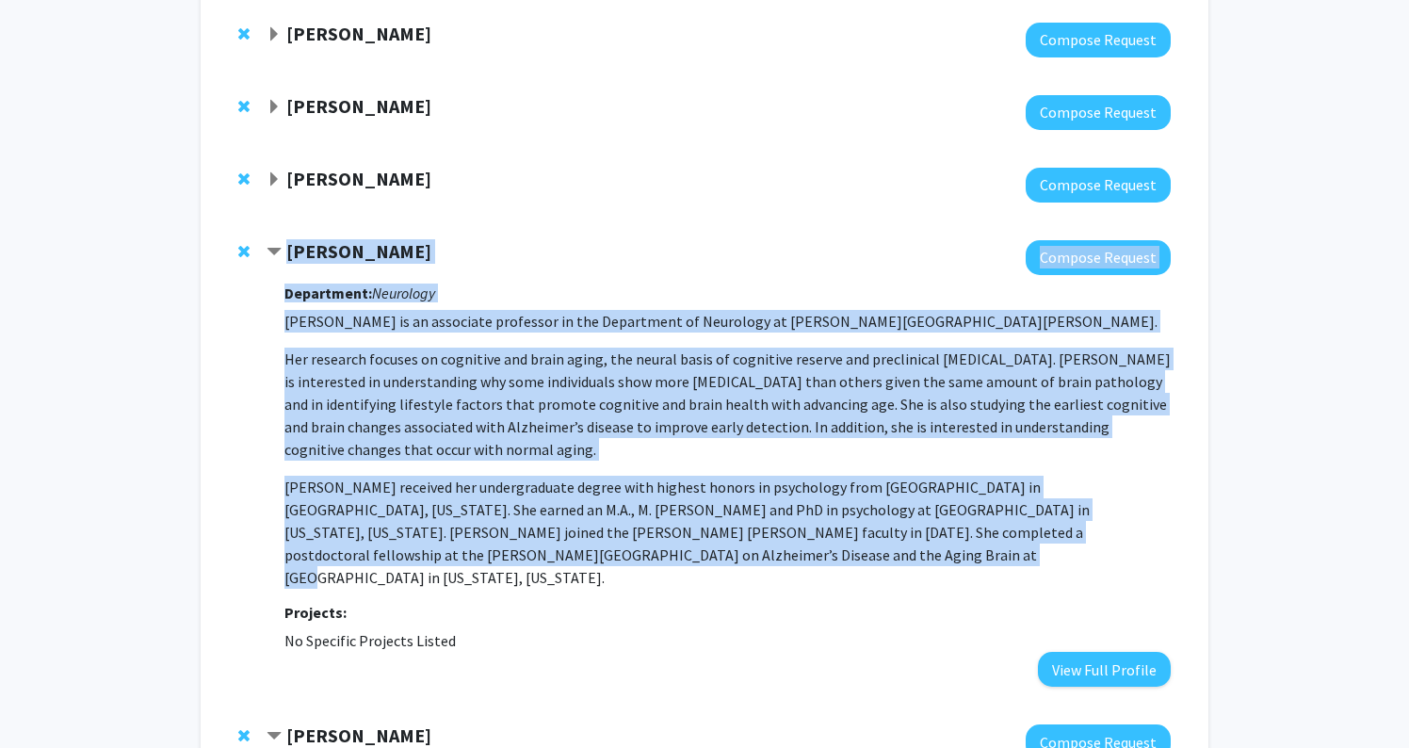
drag, startPoint x: 540, startPoint y: 564, endPoint x: 285, endPoint y: 243, distance: 409.8
click at [285, 243] on div "Anja Soldan Compose Request Department: Neurology Dr. Anja Soldan is an associa…" at bounding box center [719, 463] width 904 height 447
copy div "Anja Soldan Compose Request Department: Neurology Dr. Anja Soldan is an associa…"
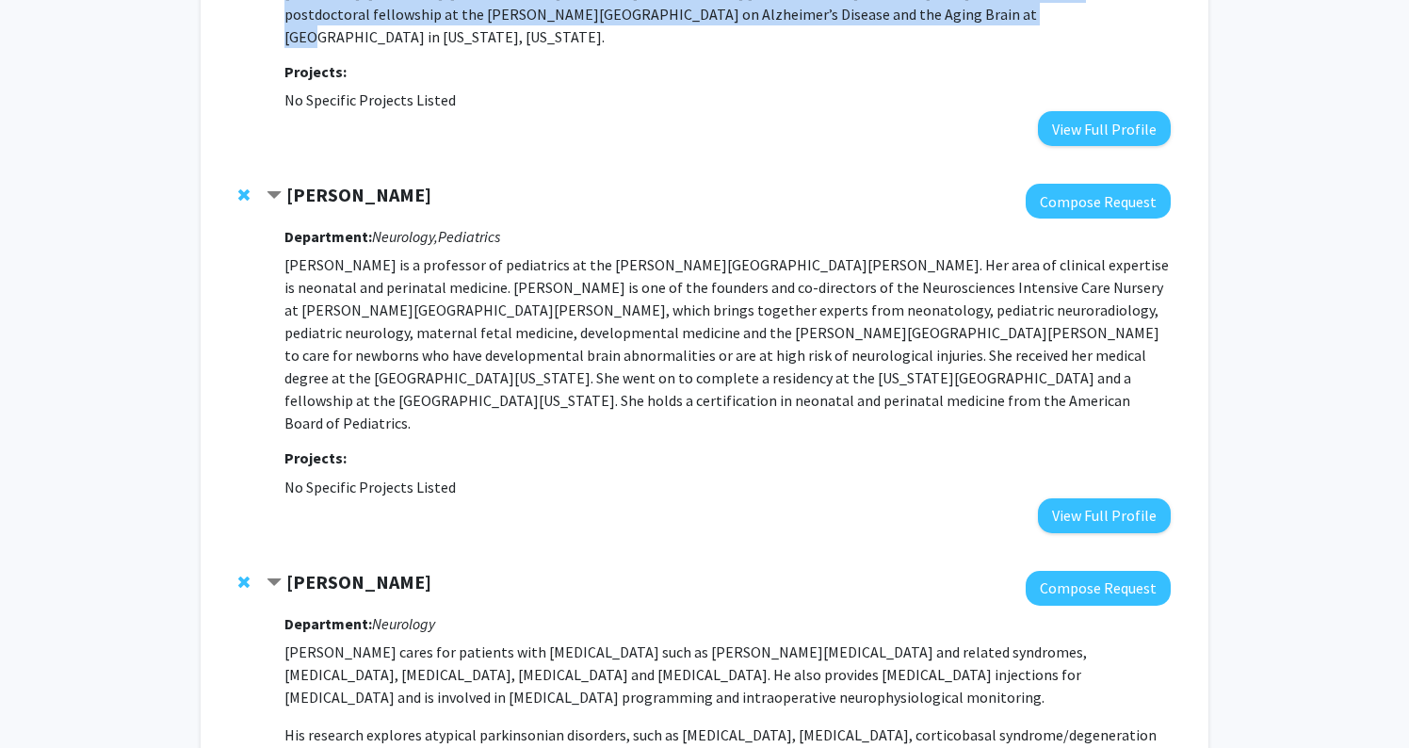
scroll to position [2999, 0]
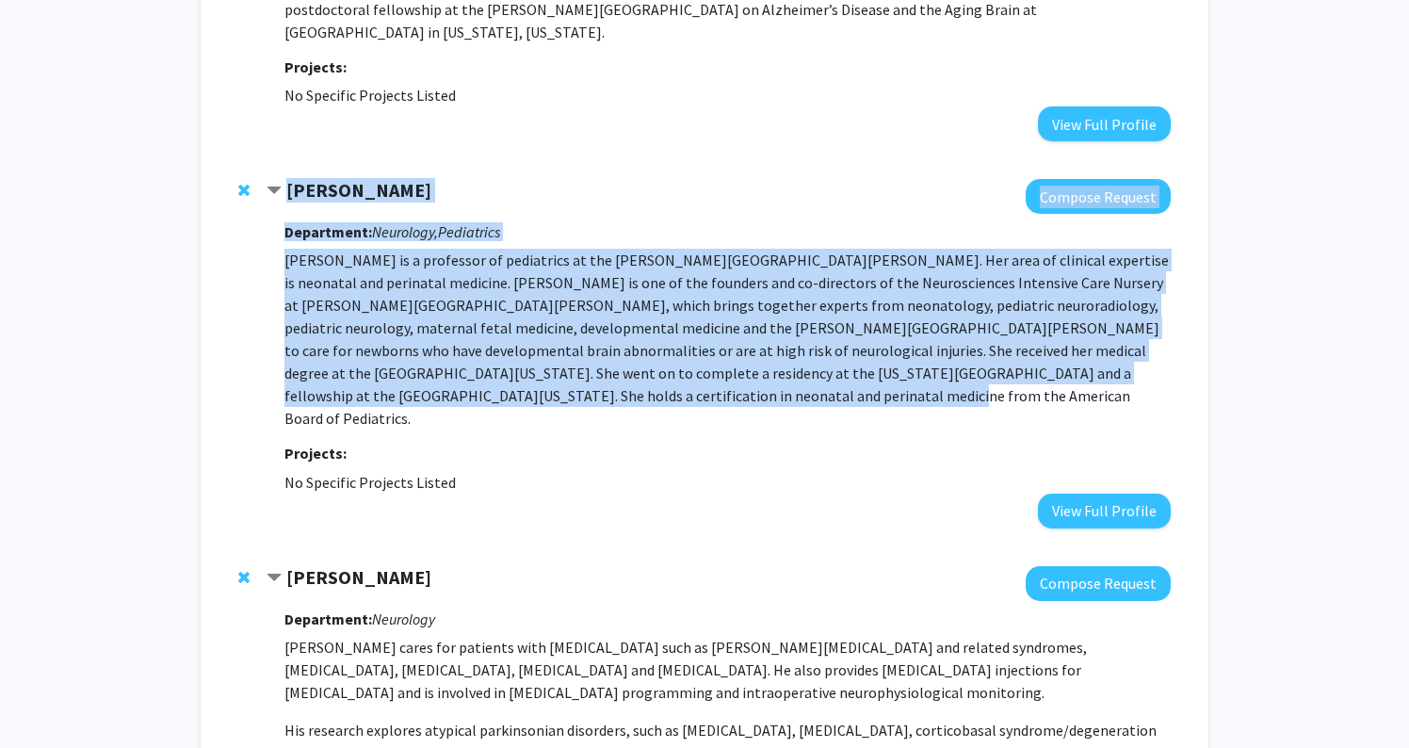
drag, startPoint x: 518, startPoint y: 380, endPoint x: 271, endPoint y: 175, distance: 320.5
click at [271, 179] on div "Frances Northington Compose Request Department: Neurology, Pediatrics Dr. Franc…" at bounding box center [719, 353] width 904 height 349
copy div "Frances Northington Compose Request Department: Neurology, Pediatrics Dr. Franc…"
click at [276, 184] on span "Contract Frances Northington Bookmark" at bounding box center [274, 191] width 15 height 15
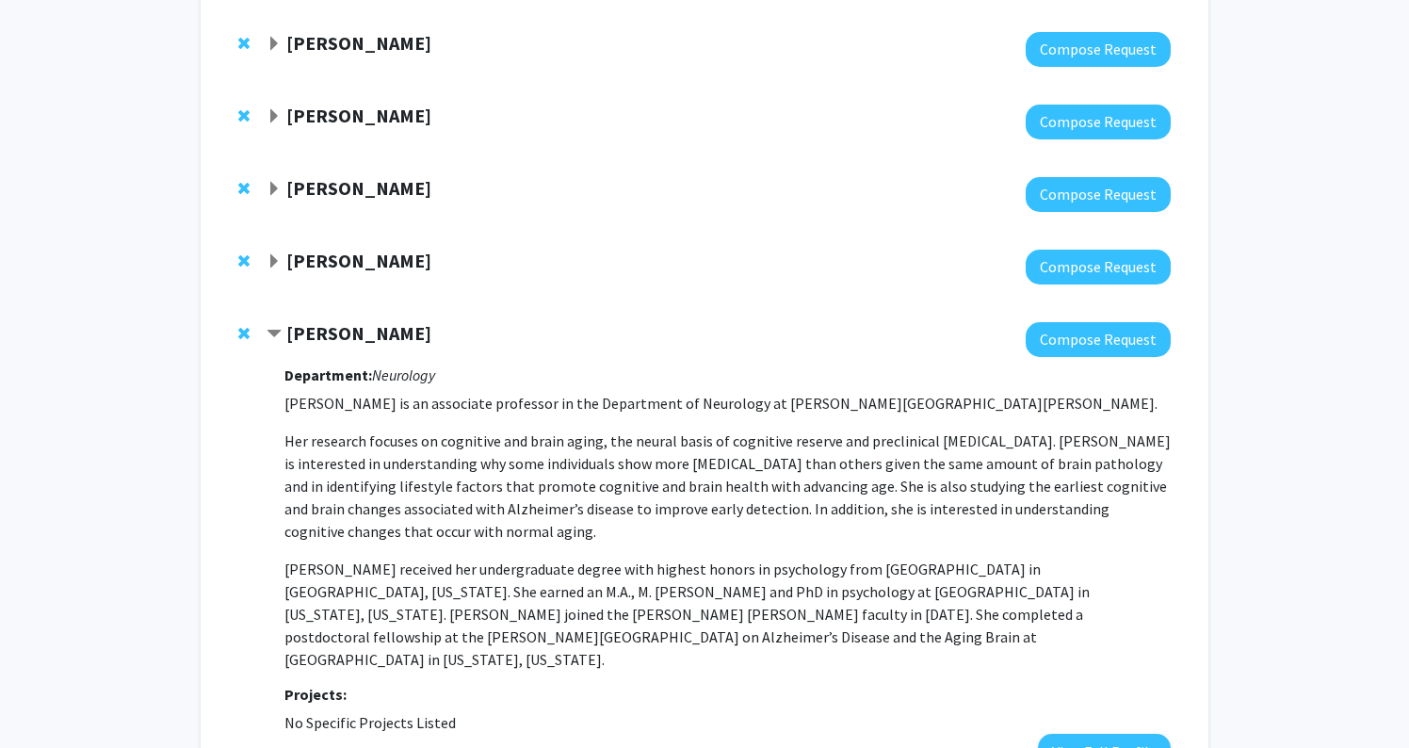
scroll to position [2390, 0]
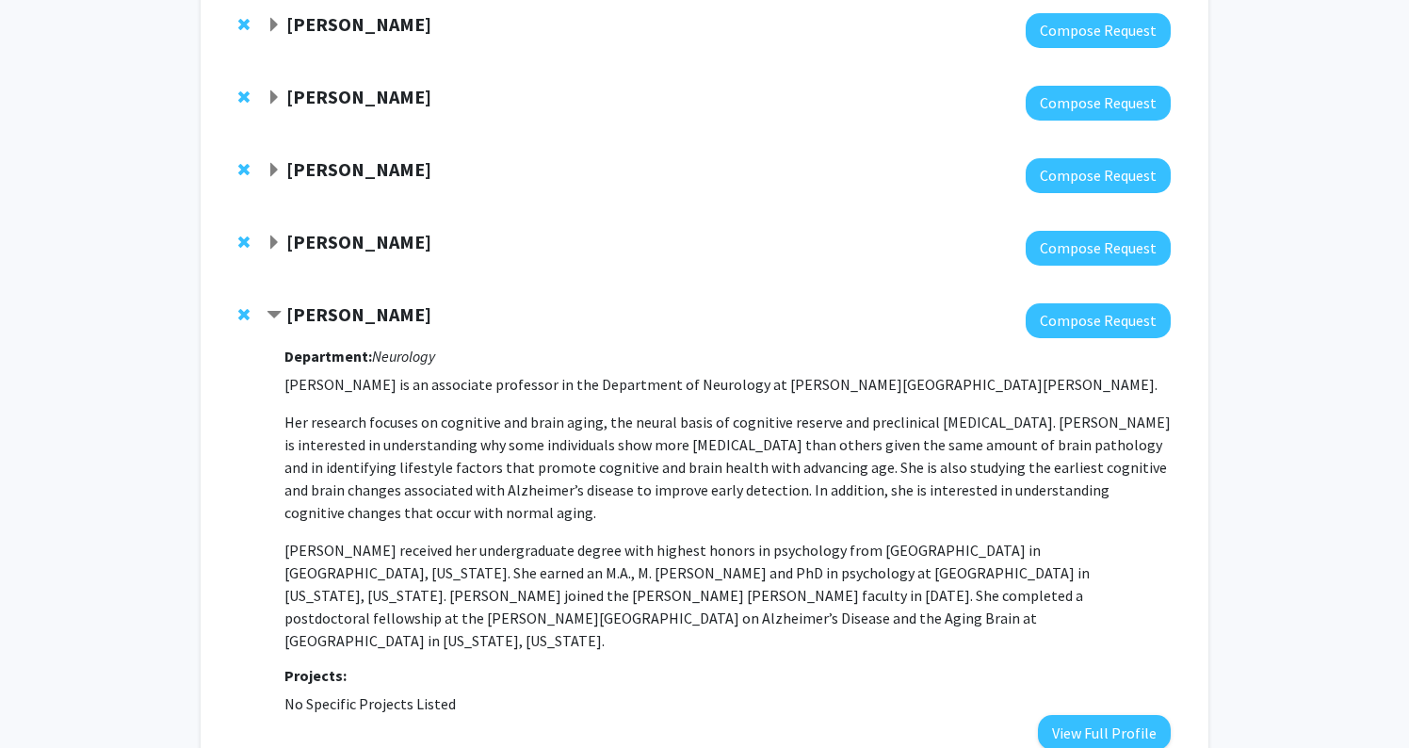
click at [338, 317] on strong "[PERSON_NAME]" at bounding box center [358, 314] width 145 height 24
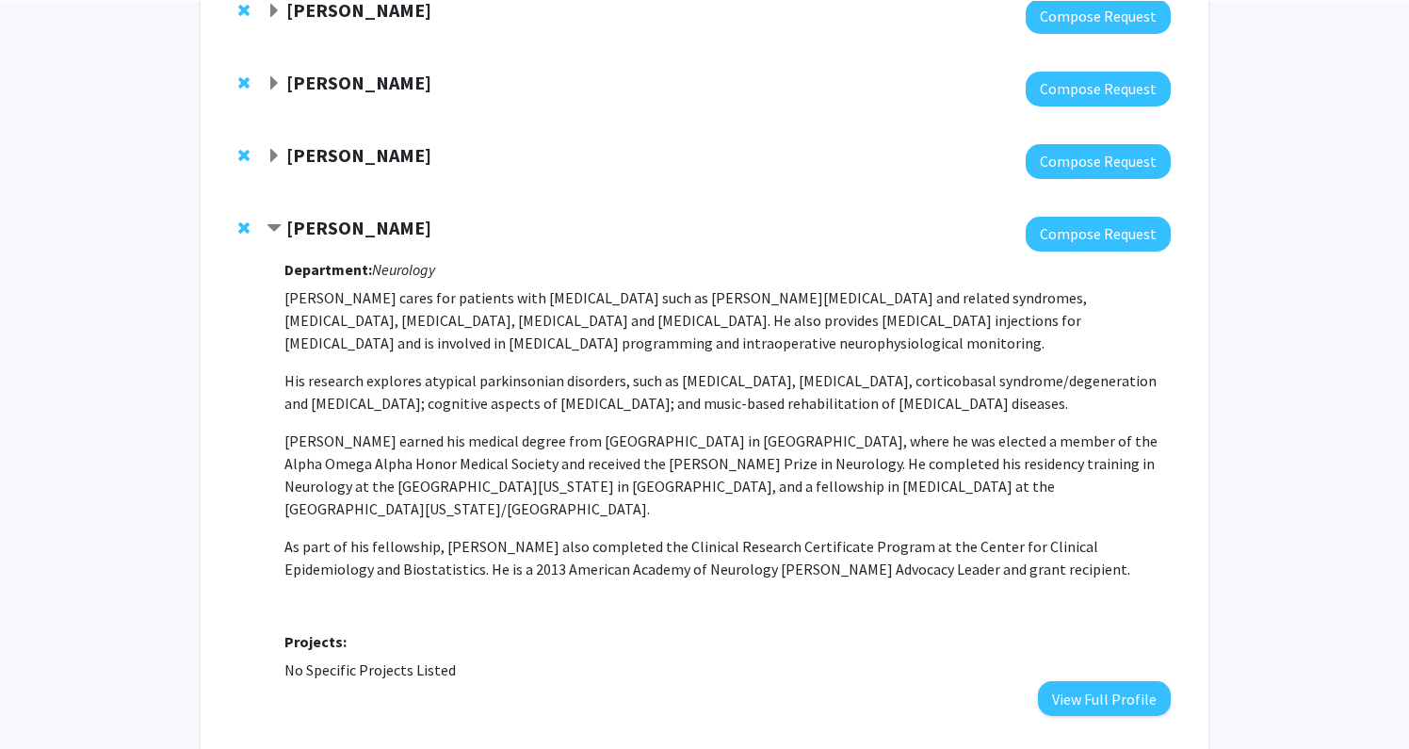
scroll to position [2604, 0]
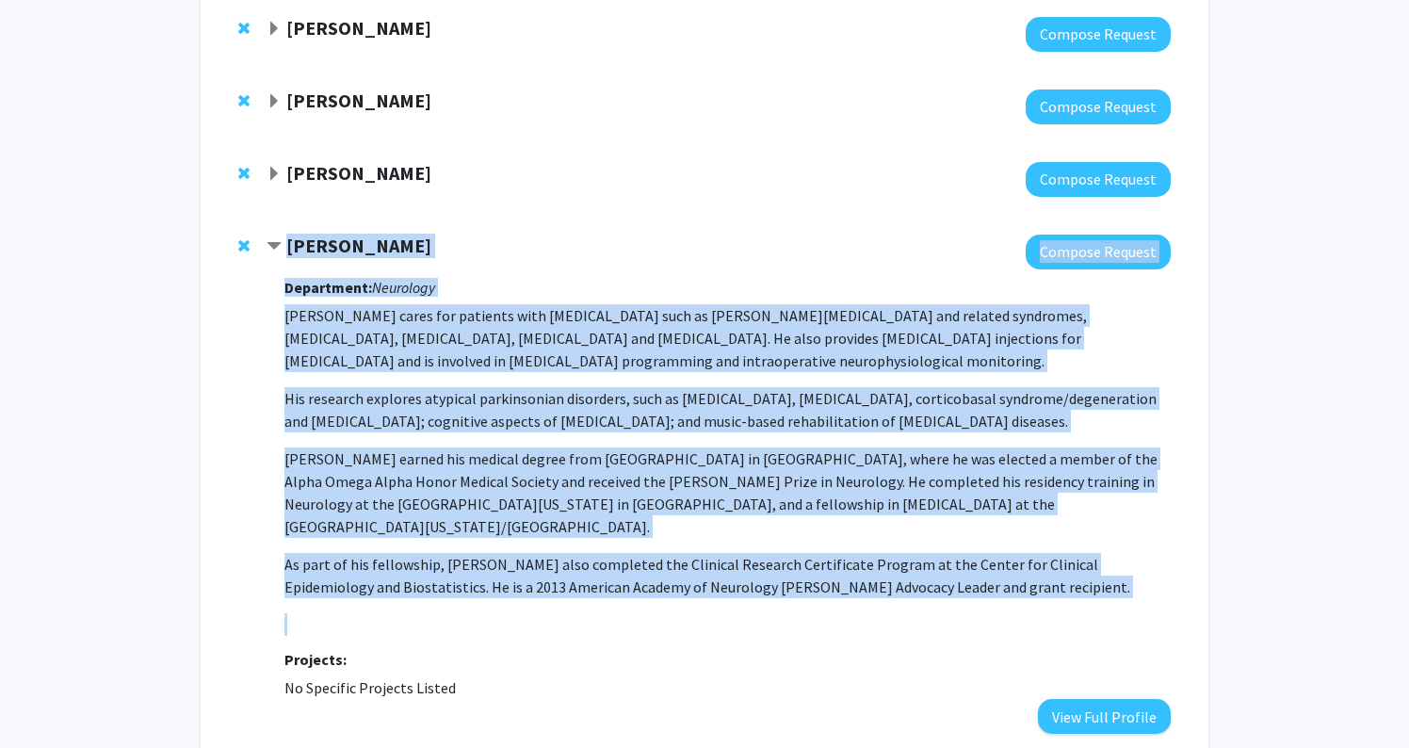
drag, startPoint x: 969, startPoint y: 623, endPoint x: 249, endPoint y: 274, distance: 800.6
click at [249, 274] on div "Alexander Pantelyat Compose Request Department: Neurology Dr. Alexander Pantely…" at bounding box center [705, 484] width 970 height 537
copy div "Alexander Pantelyat Compose Request Department: Neurology Dr. Alexander Pantely…"
click at [276, 249] on span "Contract Alexander Pantelyat Bookmark" at bounding box center [274, 246] width 15 height 15
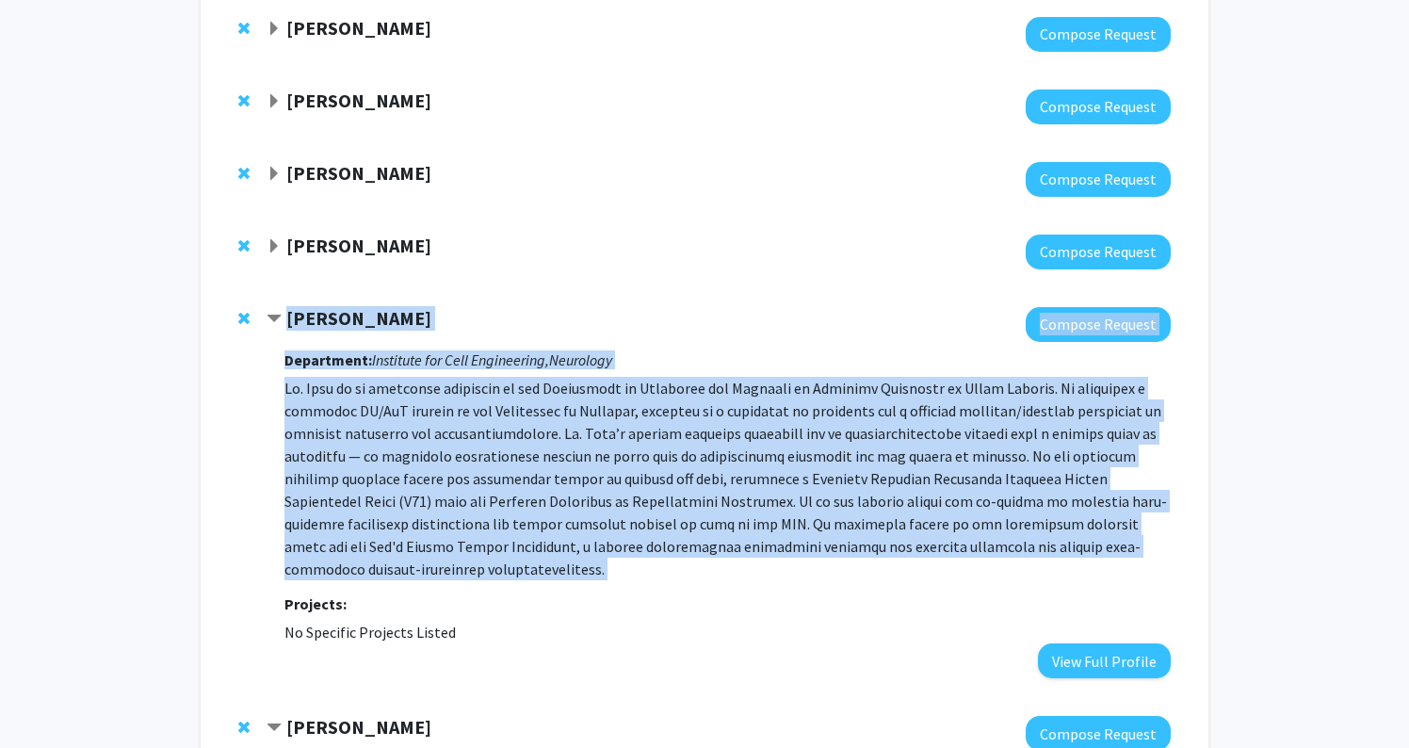
drag, startPoint x: 457, startPoint y: 594, endPoint x: 286, endPoint y: 323, distance: 320.5
click at [286, 323] on div "Jason Chua Compose Request Department: Institute for Cell Engineering, Neurolog…" at bounding box center [719, 492] width 904 height 371
copy div "Jason Chua Compose Request Department: Institute for Cell Engineering, Neurolog…"
click at [900, 322] on div at bounding box center [719, 324] width 904 height 35
click at [272, 322] on span "Contract Jason Chua Bookmark" at bounding box center [274, 319] width 15 height 15
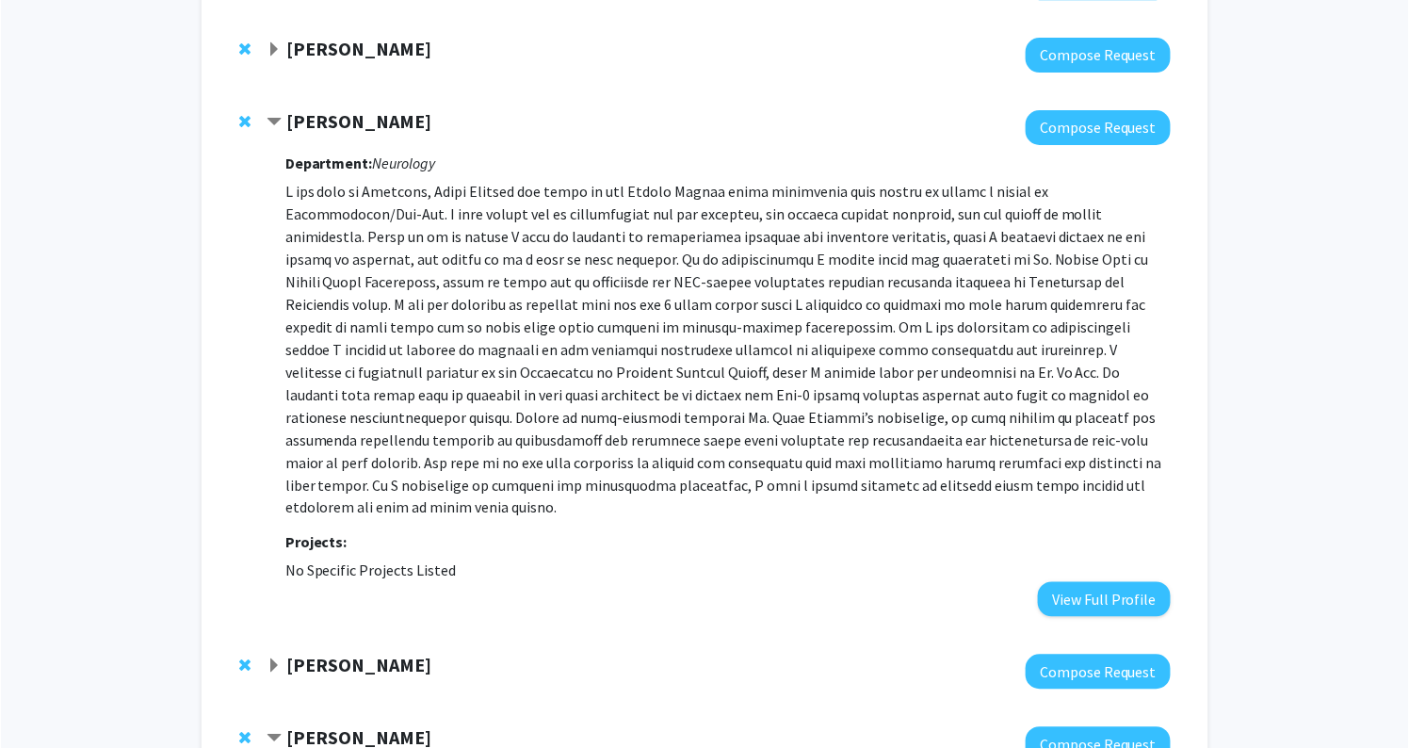
scroll to position [2862, 0]
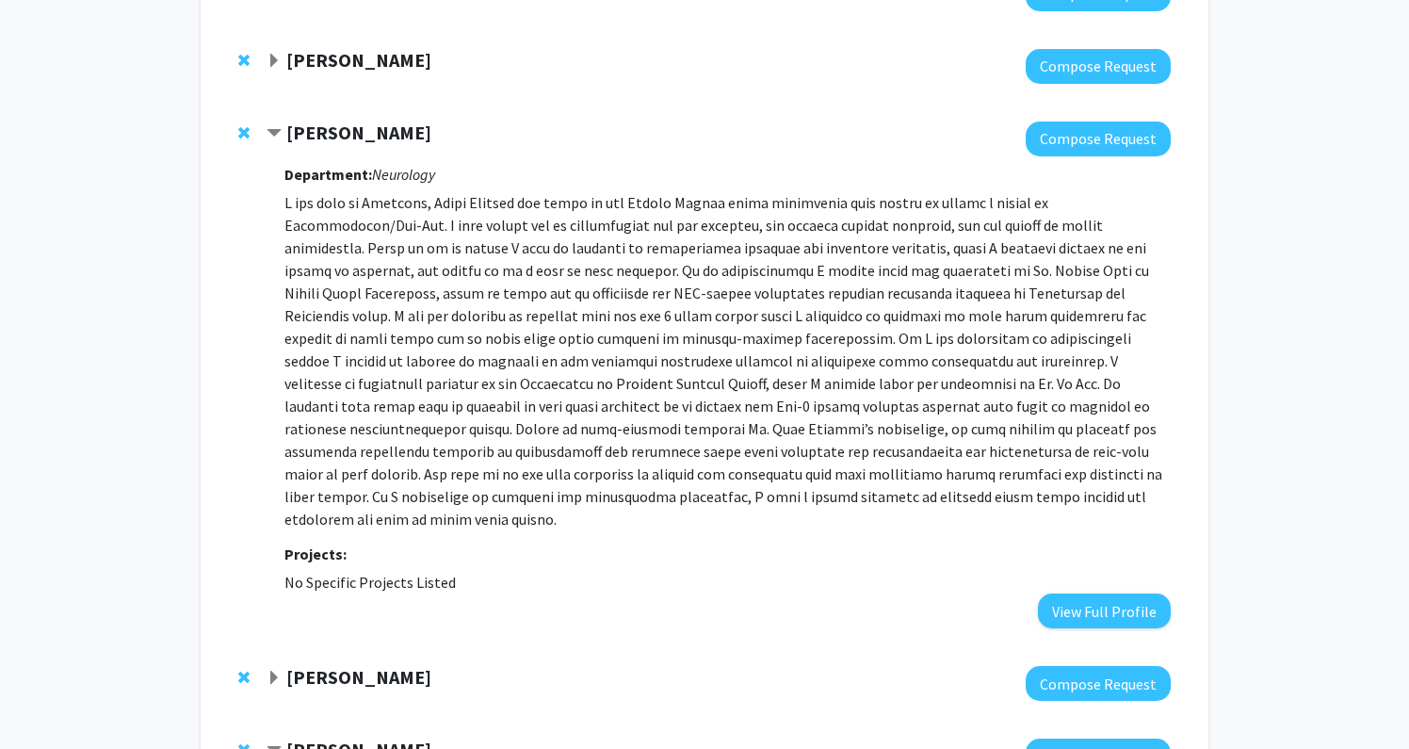
drag, startPoint x: 505, startPoint y: 126, endPoint x: 290, endPoint y: 142, distance: 215.4
click at [290, 142] on div "[PERSON_NAME]" at bounding box center [470, 134] width 407 height 24
copy strong "[PERSON_NAME]"
click at [734, 513] on div "Department: Neurology Projects: No Specific Projects Listed View Full Profile" at bounding box center [728, 392] width 887 height 472
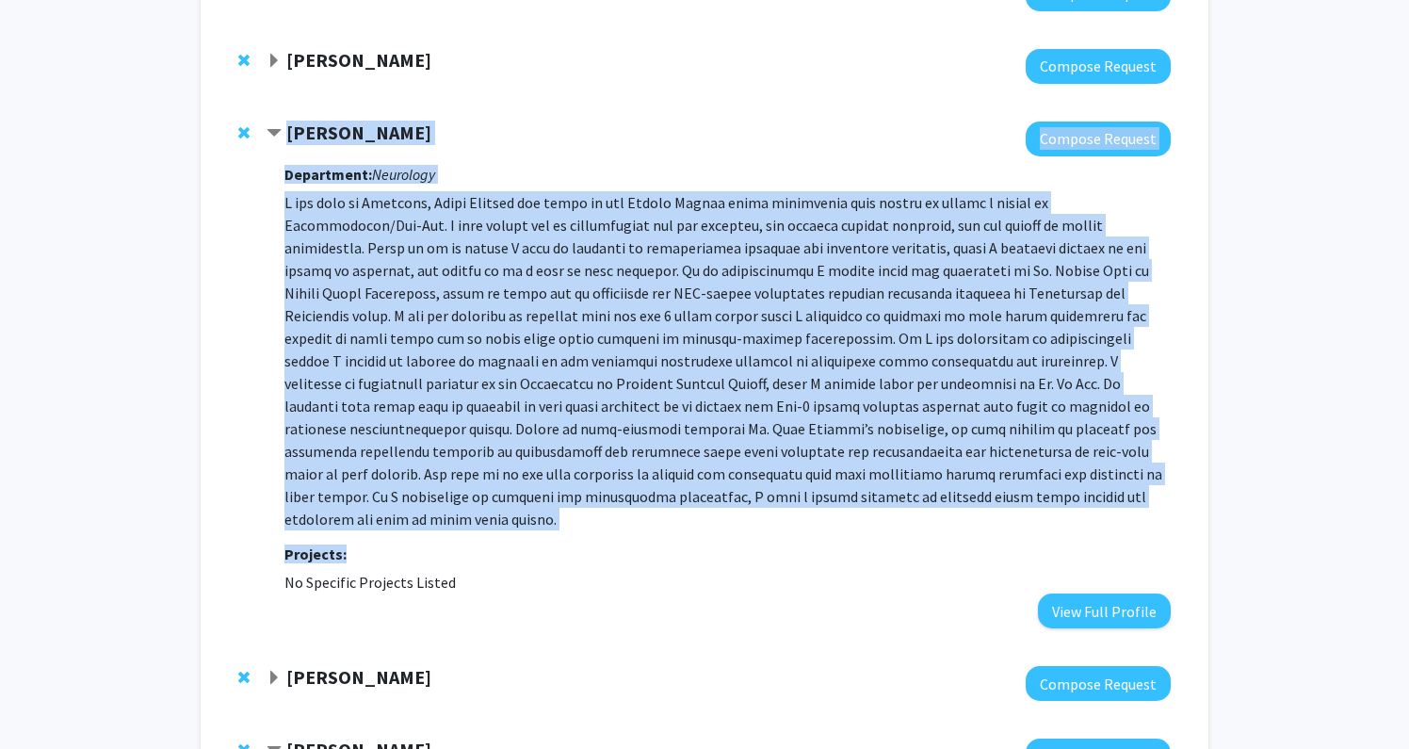
drag, startPoint x: 768, startPoint y: 540, endPoint x: 285, endPoint y: 123, distance: 638.0
click at [285, 123] on div "Hernando Lopez-Bertoni Compose Request Department: Neurology Projects: No Speci…" at bounding box center [719, 375] width 904 height 507
copy div "Hernando Lopez-Bertoni Compose Request Department: Neurology I was born in Para…"
click at [284, 126] on div "[PERSON_NAME]" at bounding box center [470, 134] width 407 height 24
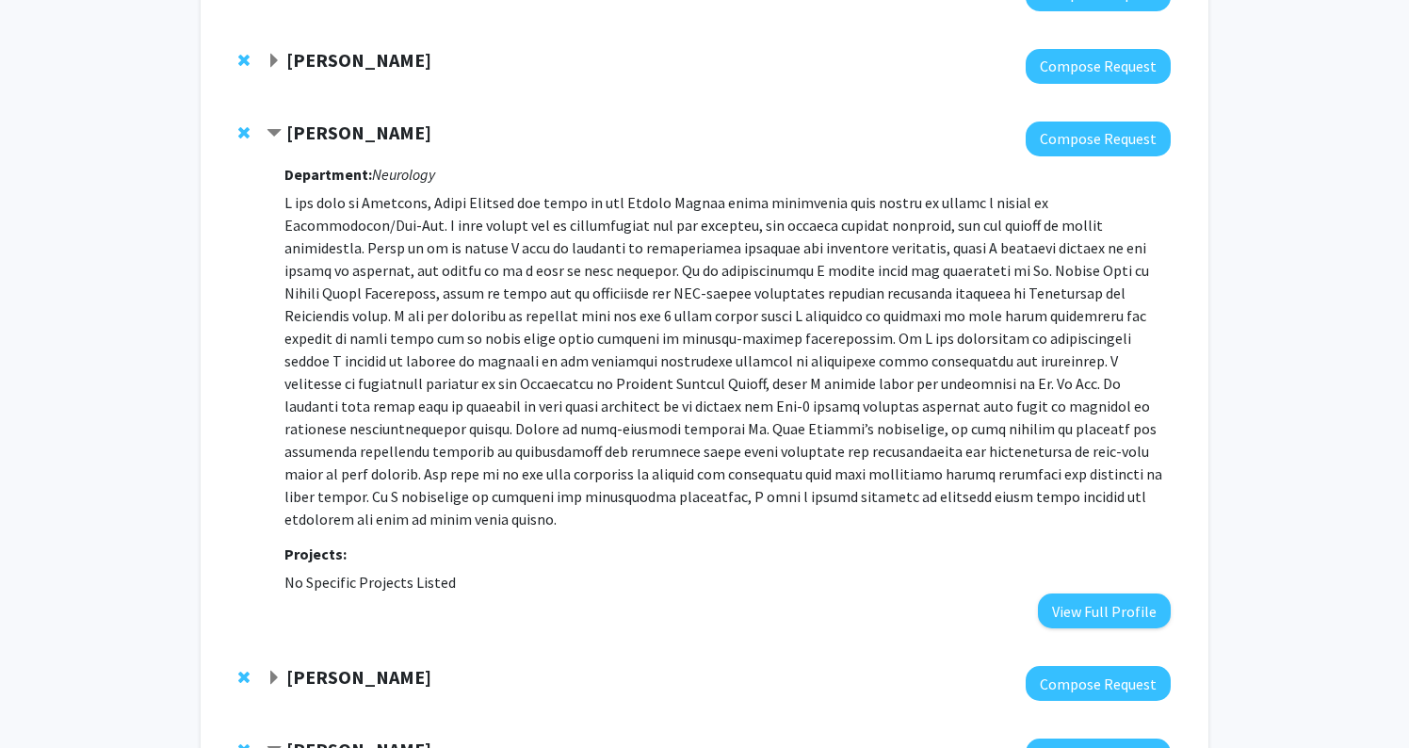
click at [275, 133] on span "Contract Hernando Lopez-Bertoni Bookmark" at bounding box center [274, 133] width 15 height 15
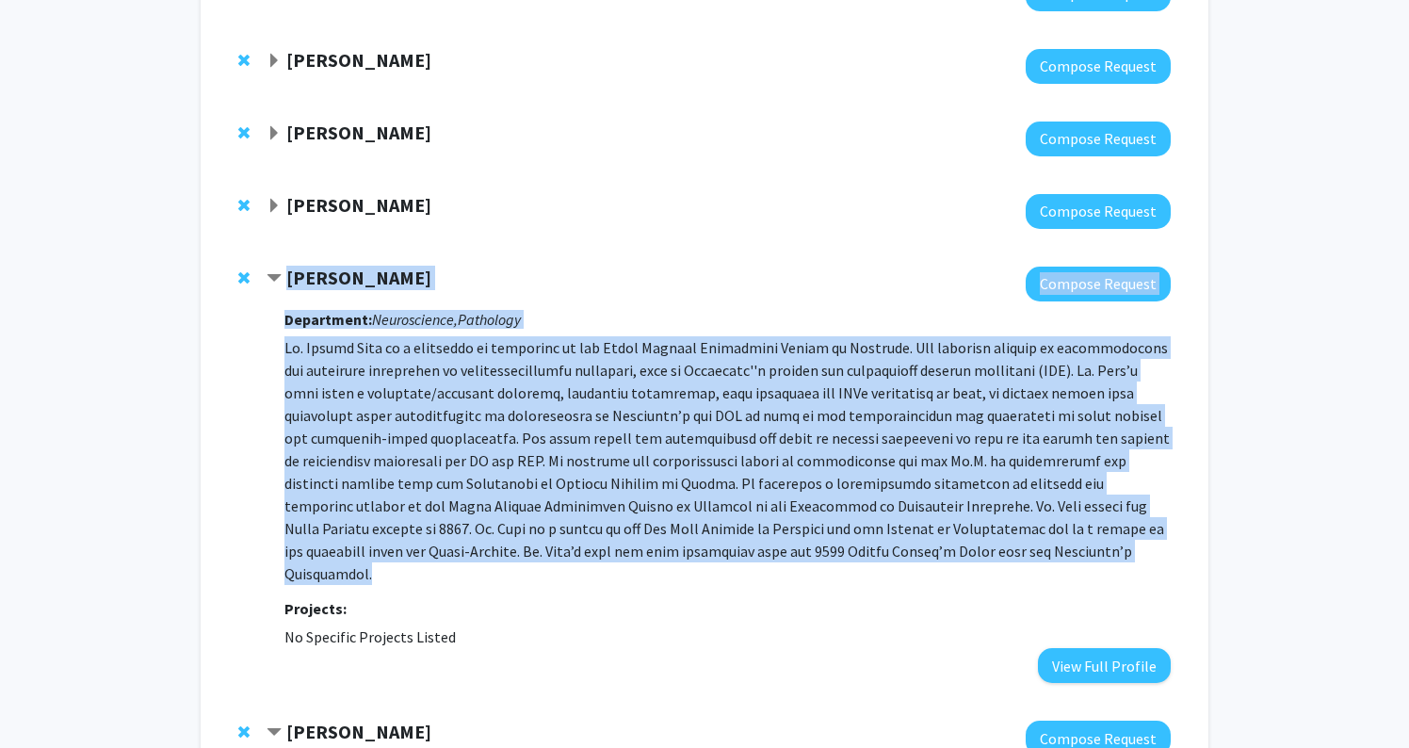
drag, startPoint x: 865, startPoint y: 543, endPoint x: 290, endPoint y: 284, distance: 630.4
click at [290, 284] on div "Philip Wong Compose Request Department: Neuroscience, Pathology Projects: No Sp…" at bounding box center [719, 475] width 904 height 416
copy div "Philip Wong Compose Request Department: Neuroscience, Pathology Dr. Philip Wong…"
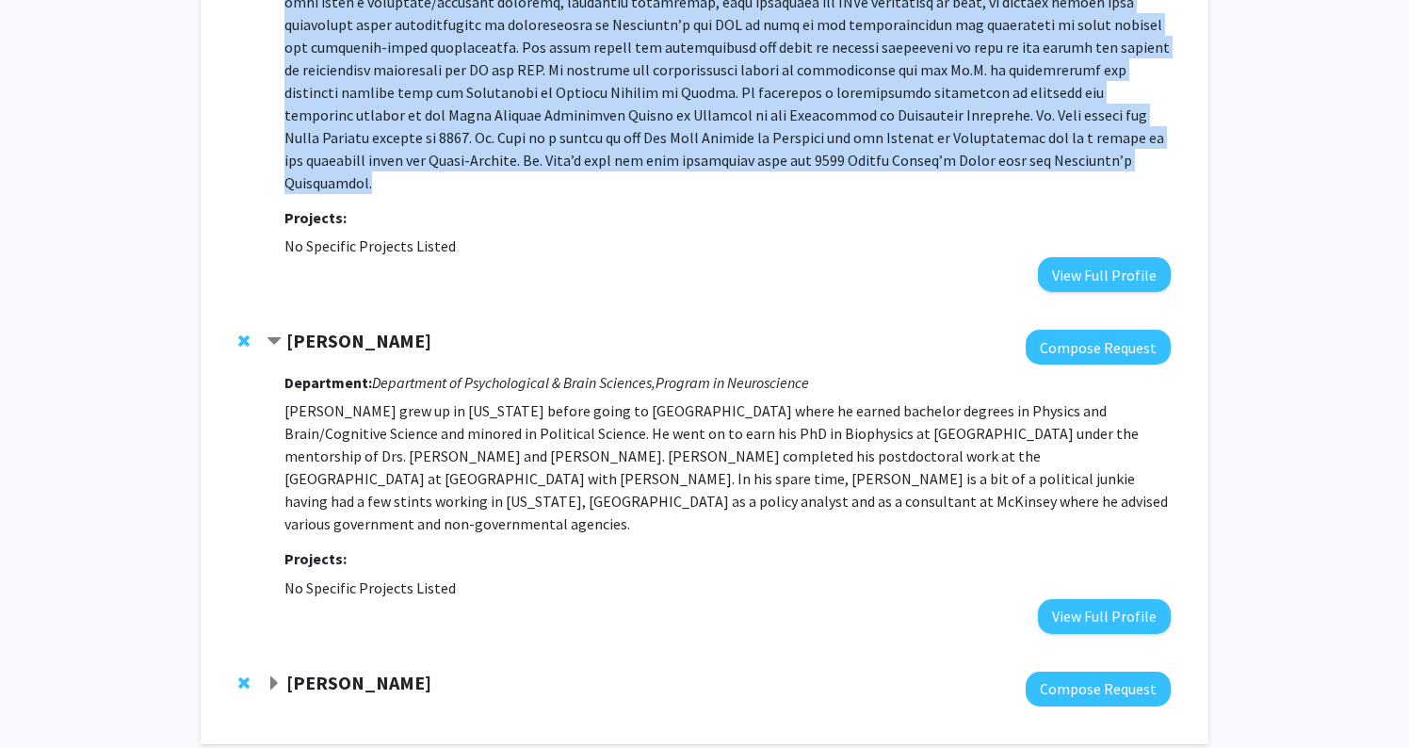
scroll to position [3259, 0]
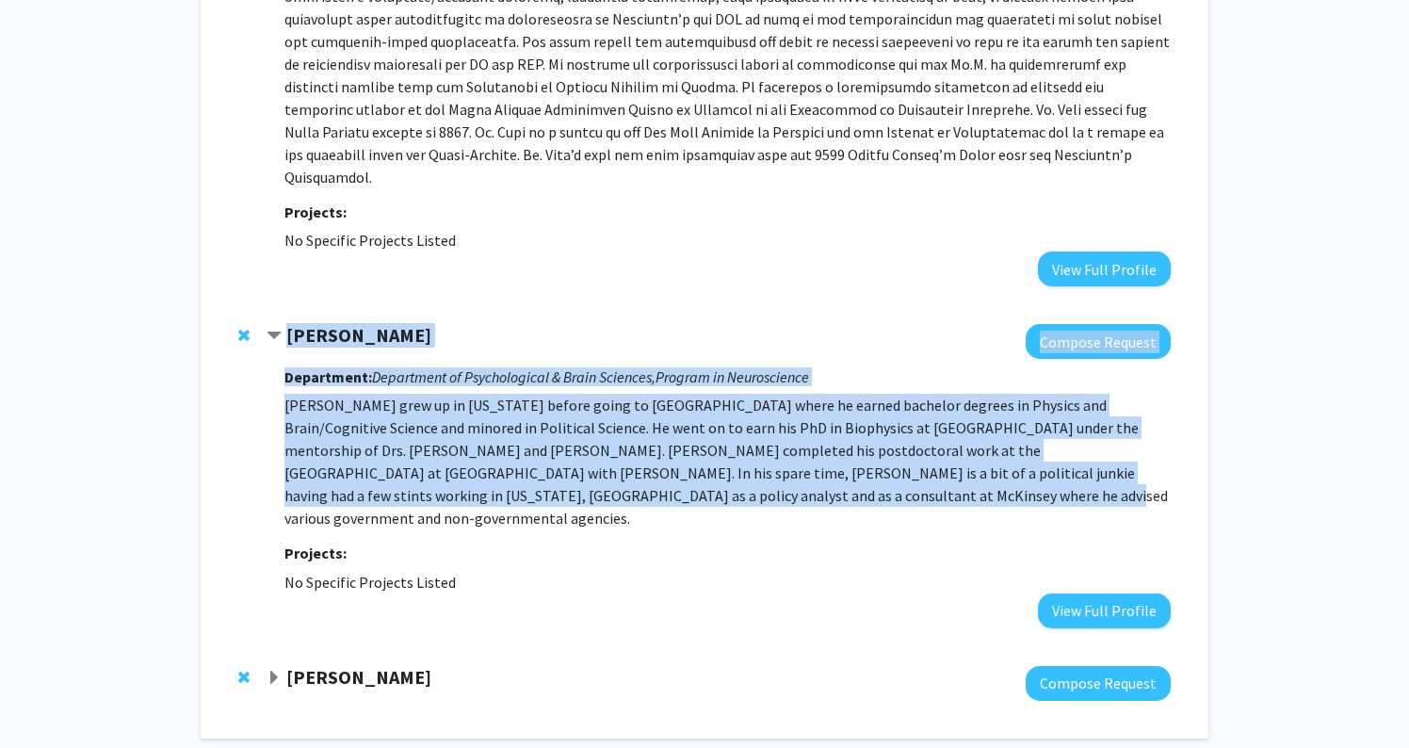
drag, startPoint x: 655, startPoint y: 484, endPoint x: 278, endPoint y: 301, distance: 419.2
click at [278, 305] on div "Kishore Kuchibhotla Compose Request Department: Department of Psychological & B…" at bounding box center [705, 475] width 970 height 341
copy div "Kishore Kuchibhotla Compose Request Department: Department of Psychological & B…"
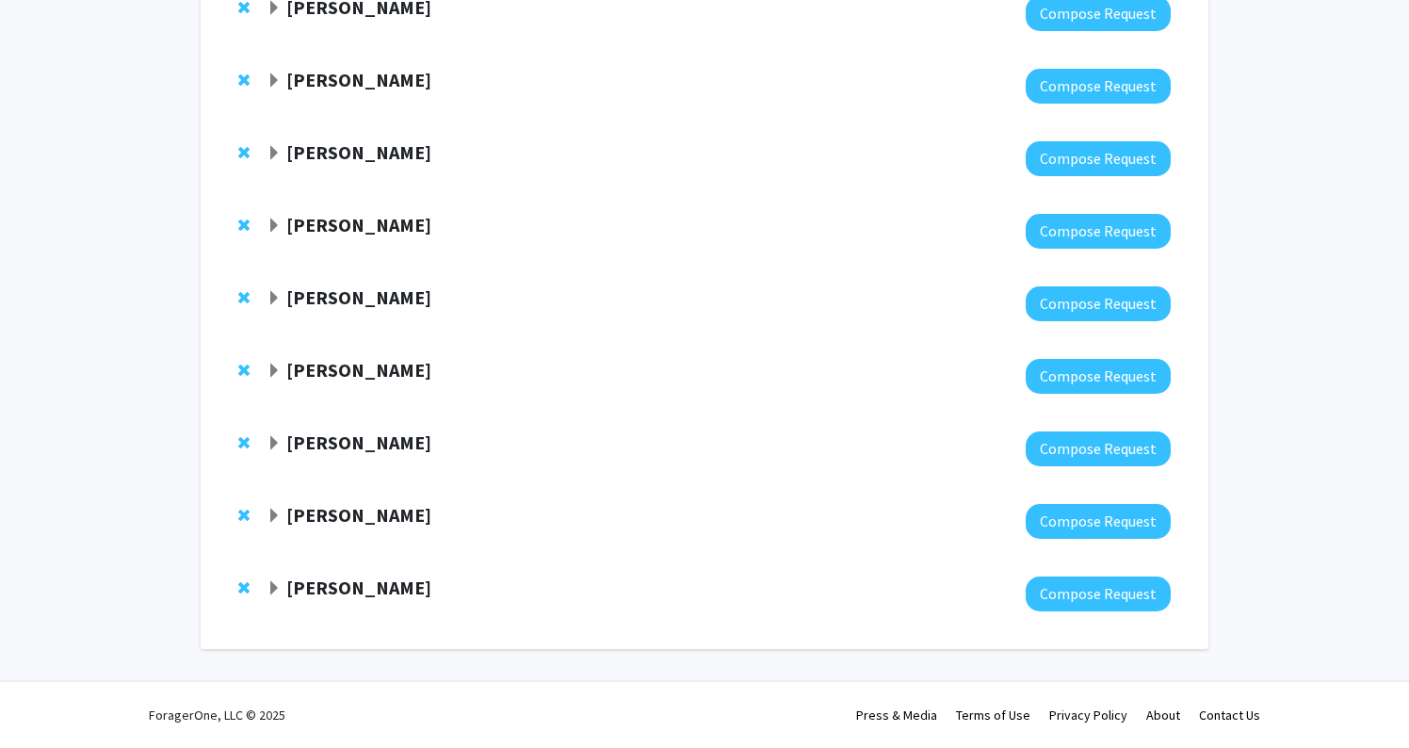
scroll to position [2699, 0]
click at [365, 509] on strong "[PERSON_NAME]" at bounding box center [358, 515] width 145 height 24
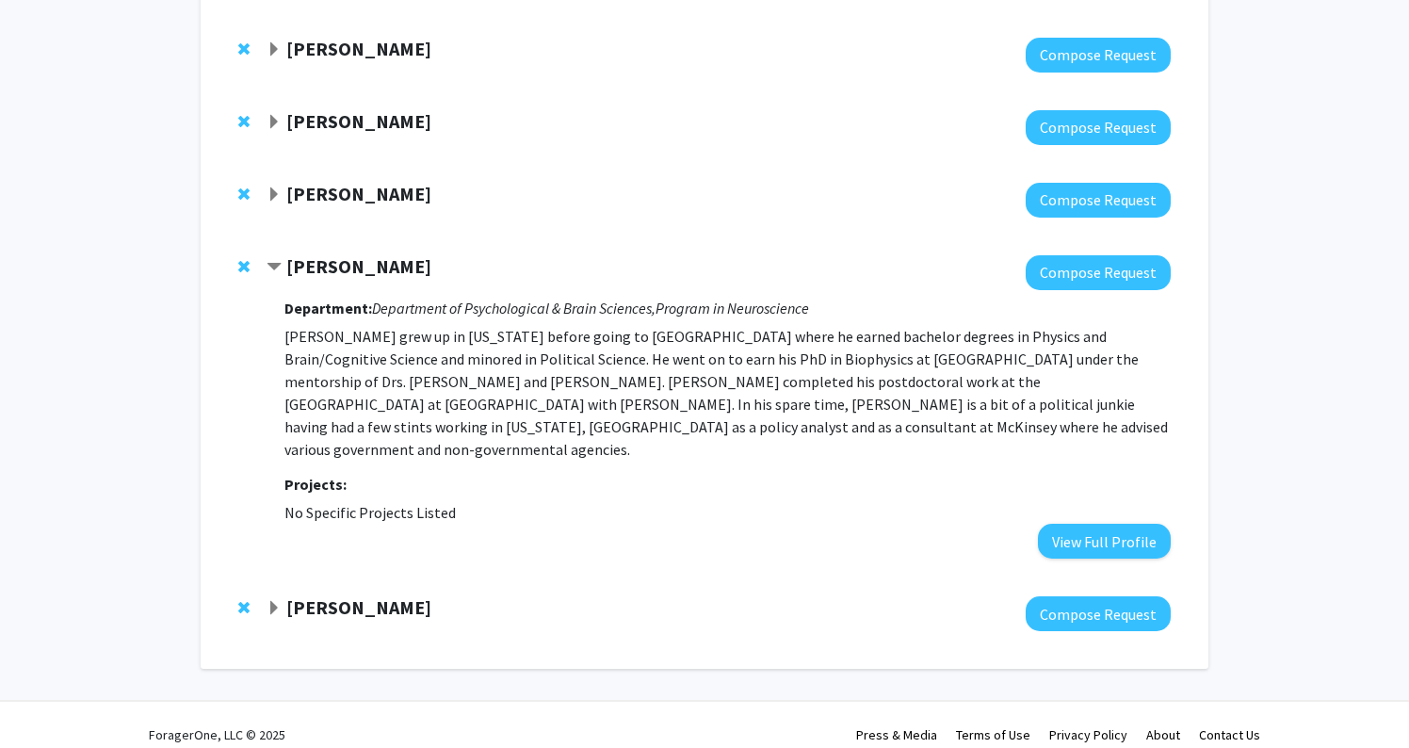
scroll to position [2945, 0]
drag, startPoint x: 474, startPoint y: 264, endPoint x: 279, endPoint y: 263, distance: 195.0
click at [279, 263] on div "[PERSON_NAME]" at bounding box center [470, 268] width 407 height 24
copy div "[PERSON_NAME]"
